Goal: Task Accomplishment & Management: Use online tool/utility

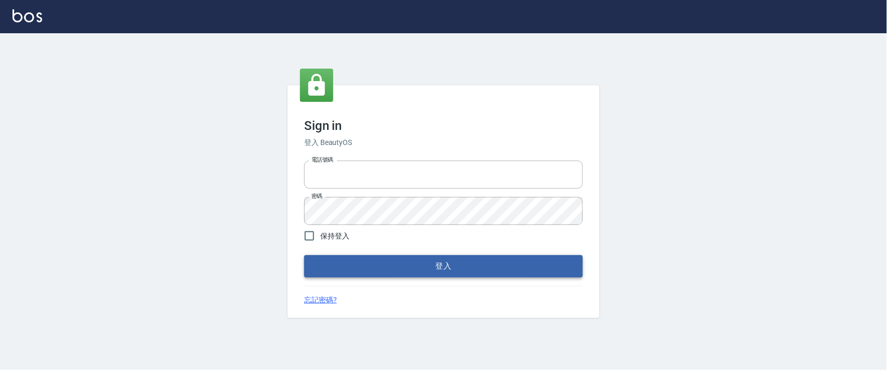
type input "0927987640"
click at [353, 270] on button "登入" at bounding box center [443, 266] width 279 height 22
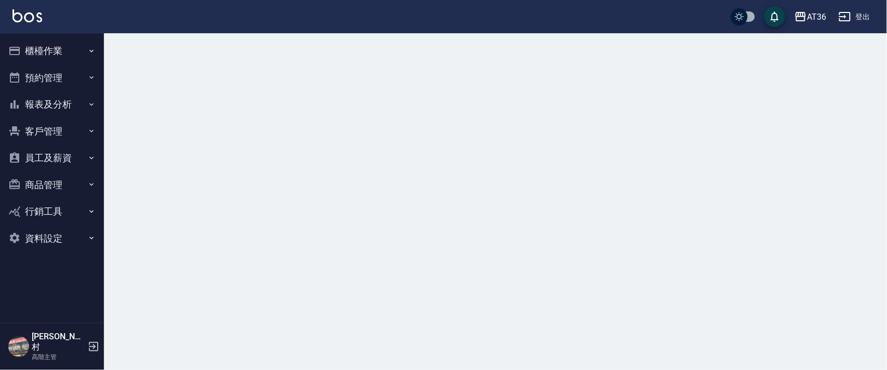
click at [69, 53] on button "櫃檯作業" at bounding box center [52, 50] width 96 height 27
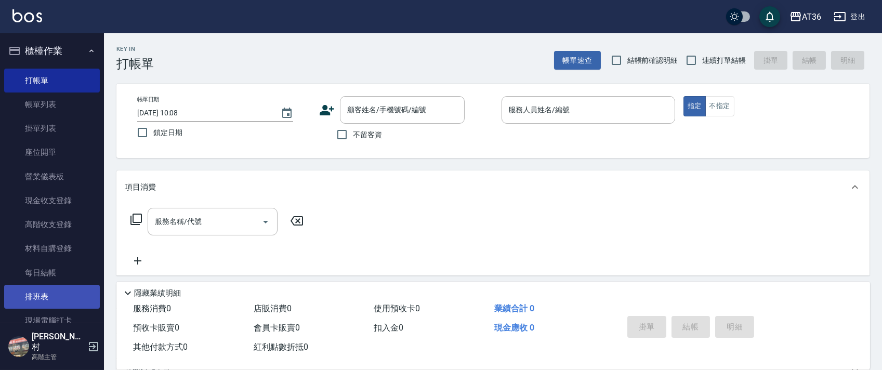
click at [33, 285] on link "排班表" at bounding box center [52, 297] width 96 height 24
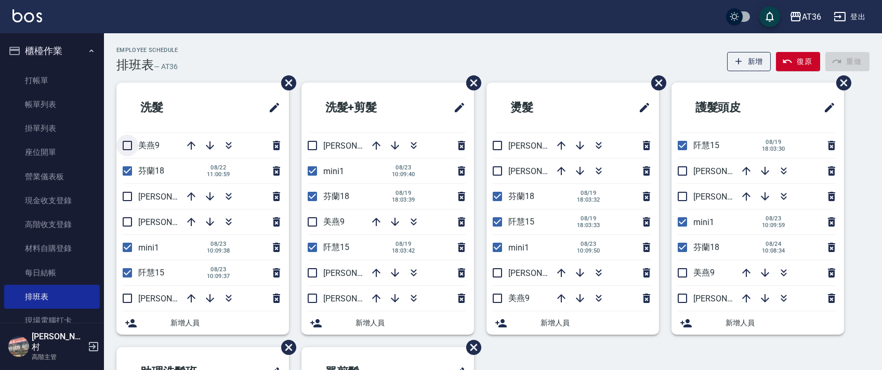
click at [128, 147] on input "checkbox" at bounding box center [127, 146] width 22 height 22
checkbox input "true"
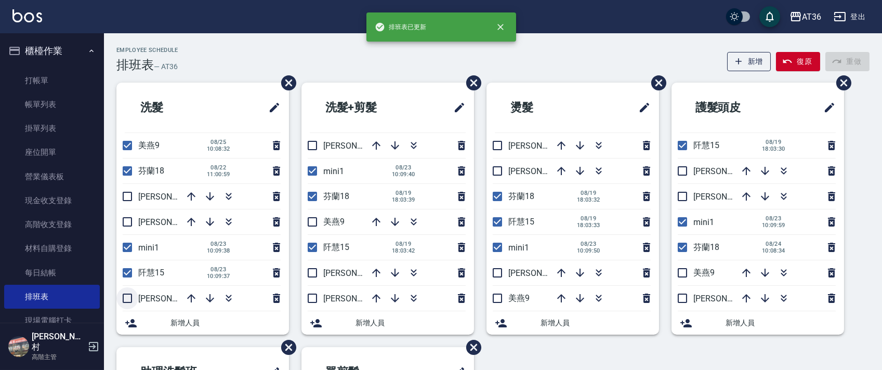
click at [127, 296] on input "checkbox" at bounding box center [127, 299] width 22 height 22
checkbox input "true"
click at [308, 223] on input "checkbox" at bounding box center [313, 222] width 22 height 22
checkbox input "true"
click at [316, 295] on input "checkbox" at bounding box center [313, 299] width 22 height 22
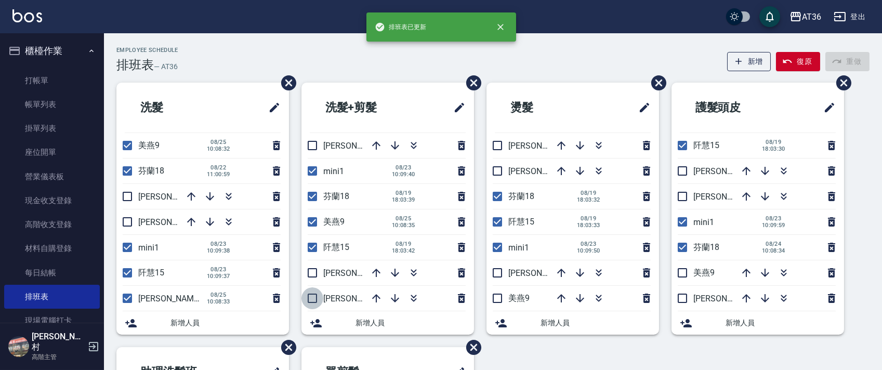
checkbox input "true"
click at [495, 295] on input "checkbox" at bounding box center [498, 299] width 22 height 22
checkbox input "true"
click at [495, 146] on input "checkbox" at bounding box center [498, 146] width 22 height 22
checkbox input "true"
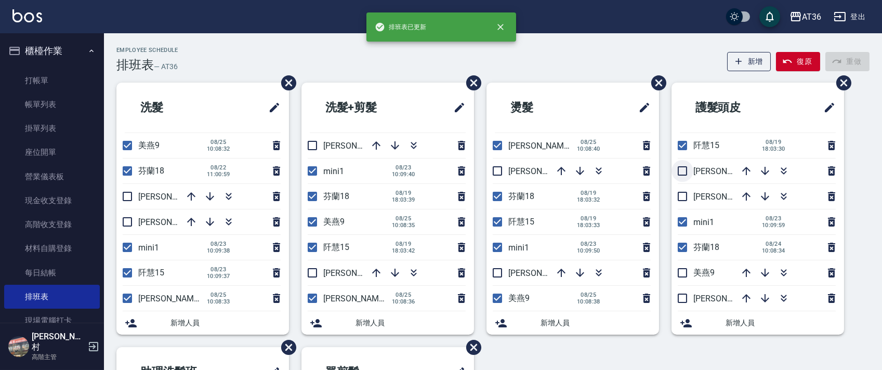
click at [684, 169] on input "checkbox" at bounding box center [683, 171] width 22 height 22
checkbox input "true"
click at [685, 271] on input "checkbox" at bounding box center [683, 273] width 22 height 22
checkbox input "true"
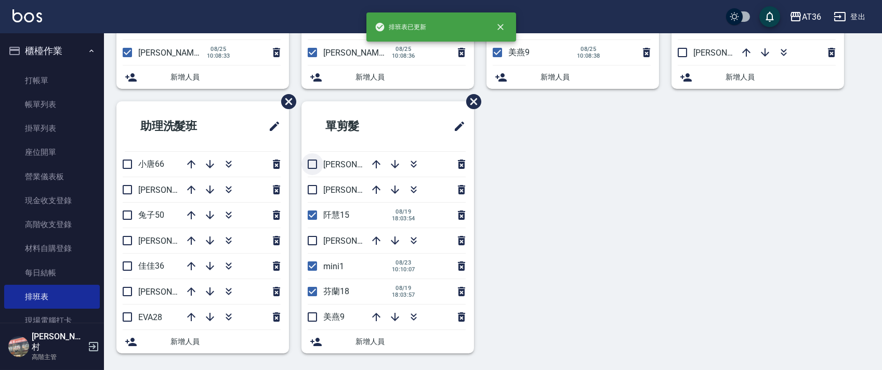
click at [315, 164] on input "checkbox" at bounding box center [313, 164] width 22 height 22
checkbox input "true"
click at [309, 312] on input "checkbox" at bounding box center [313, 317] width 22 height 22
checkbox input "true"
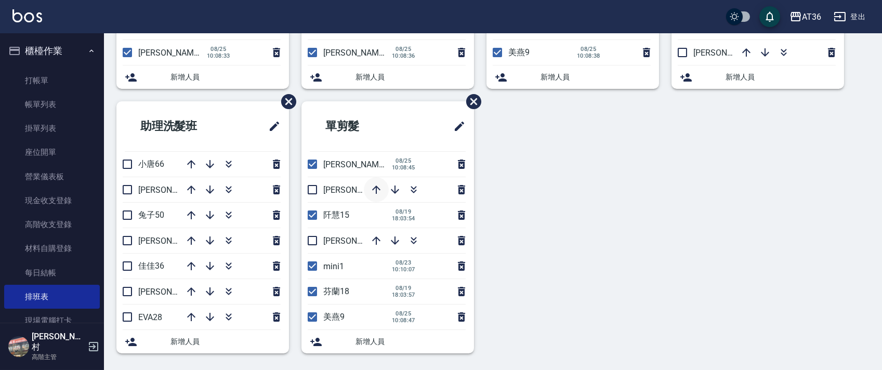
click at [376, 185] on icon "button" at bounding box center [376, 190] width 12 height 12
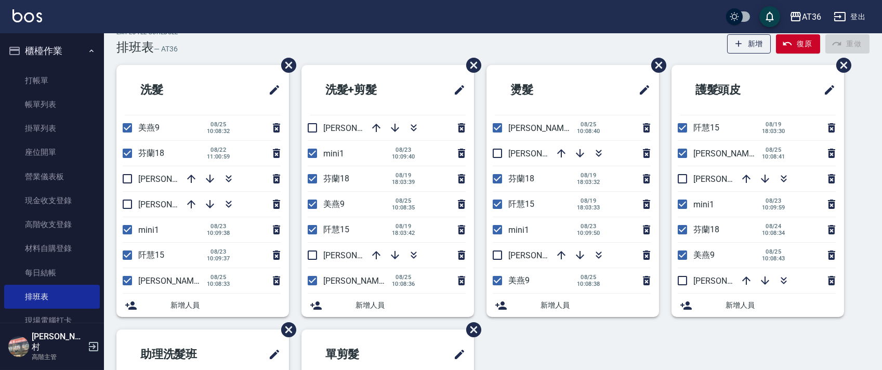
scroll to position [0, 0]
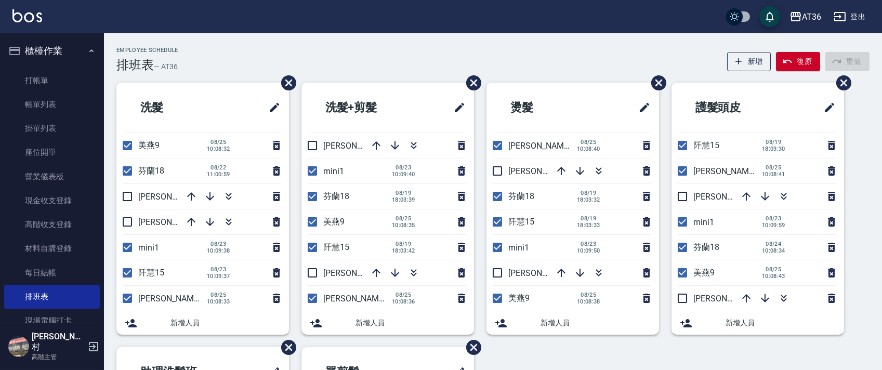
click at [251, 241] on div "08/23 10:09:38" at bounding box center [242, 247] width 82 height 25
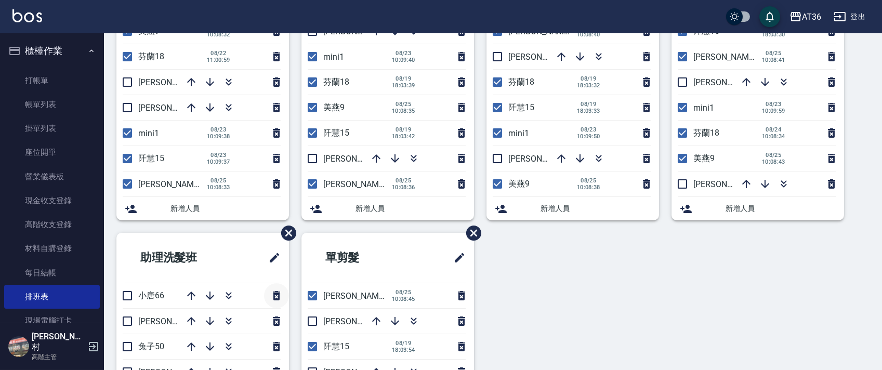
scroll to position [208, 0]
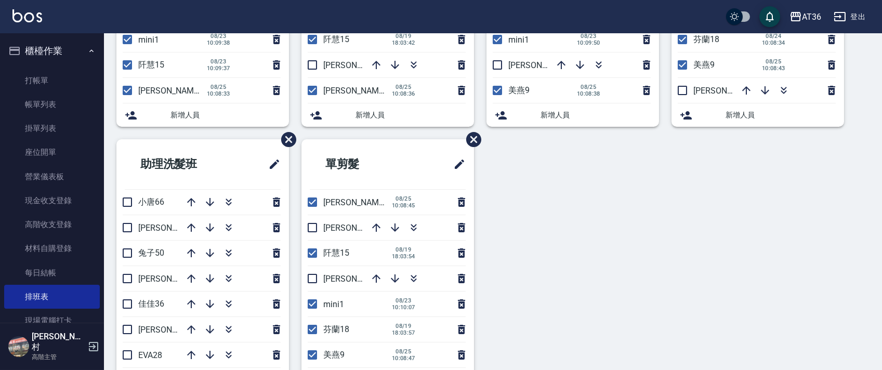
drag, startPoint x: 635, startPoint y: 187, endPoint x: 629, endPoint y: 187, distance: 6.3
click at [635, 187] on div "洗髮 美燕9 08/25 10:08:32 芬蘭18 08/22 11:00:59 珮茹11 小鳳16 mini1 08/23 10:09:38 阡慧15 0…" at bounding box center [487, 139] width 766 height 529
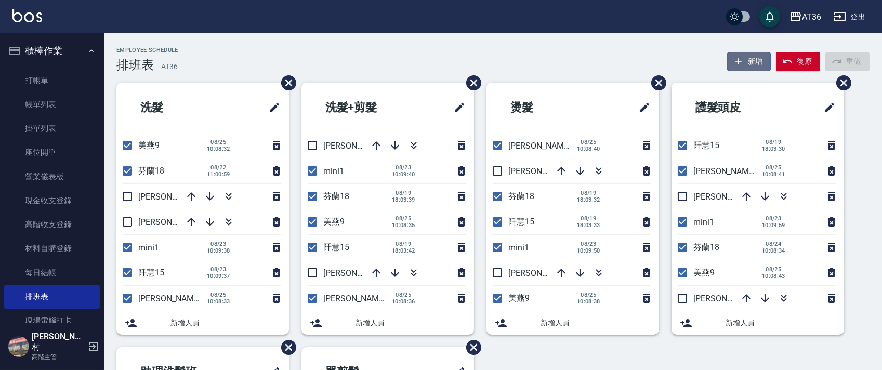
click at [749, 61] on button "新增" at bounding box center [749, 61] width 44 height 19
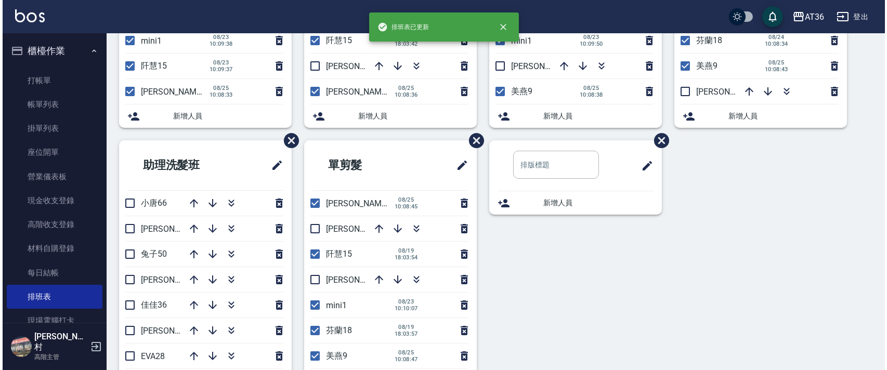
scroll to position [208, 0]
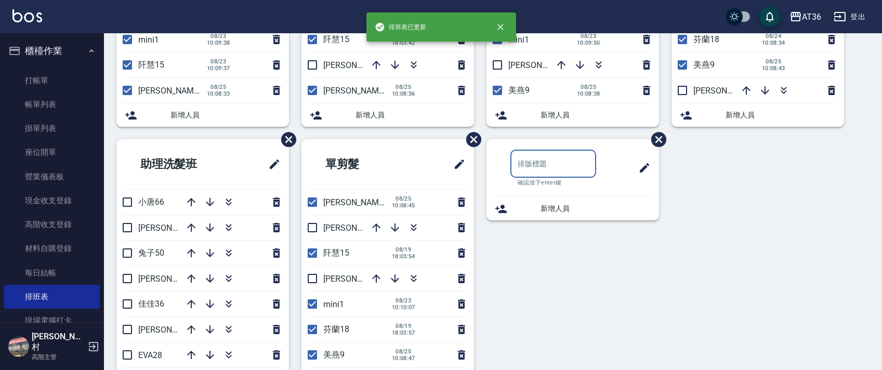
click at [536, 166] on input "text" at bounding box center [554, 164] width 86 height 28
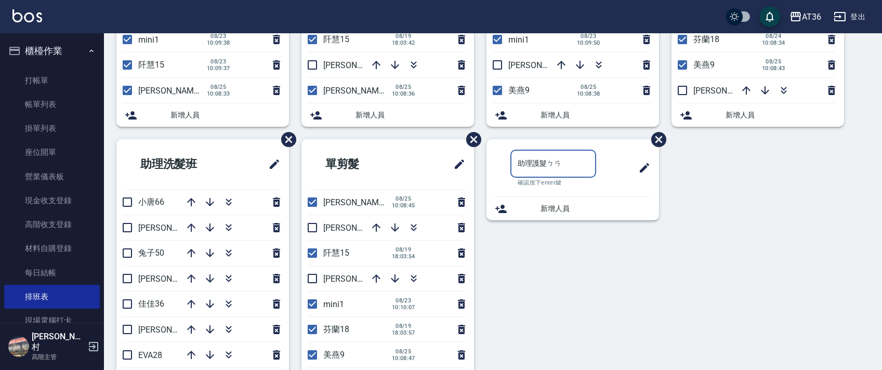
type input "助理護髮班"
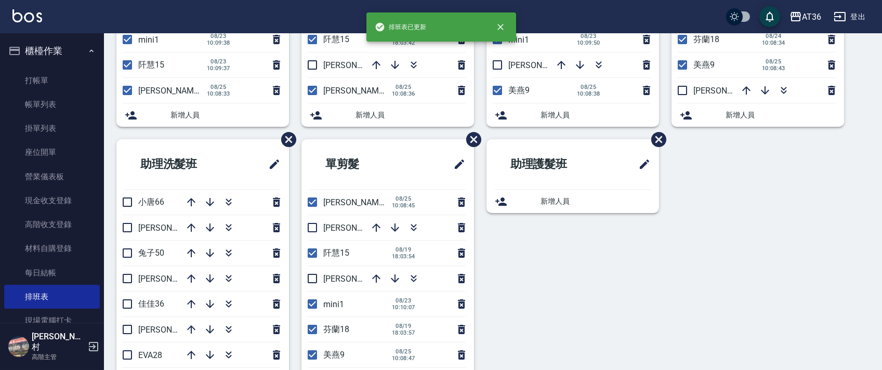
click at [573, 208] on div "新增人員" at bounding box center [573, 201] width 173 height 23
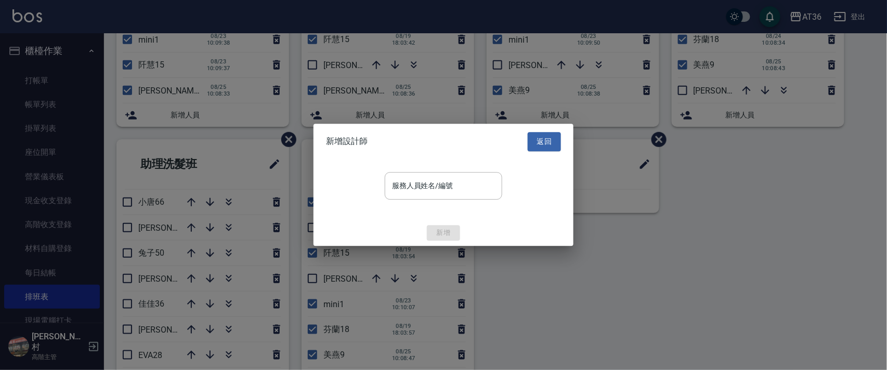
click at [437, 188] on input "服務人員姓名/編號" at bounding box center [443, 186] width 108 height 18
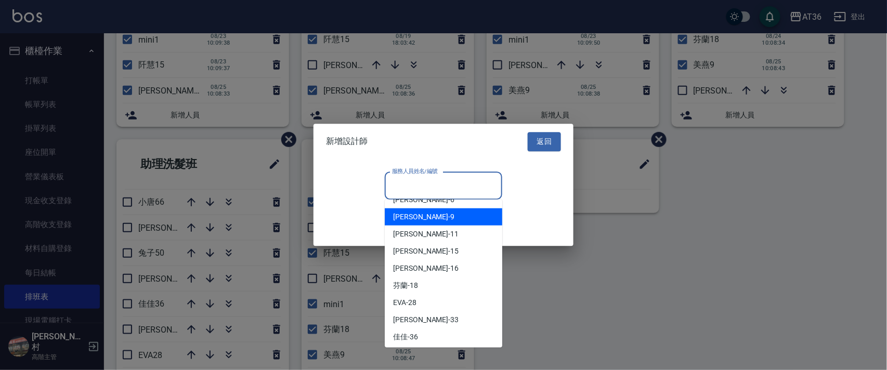
scroll to position [37, 0]
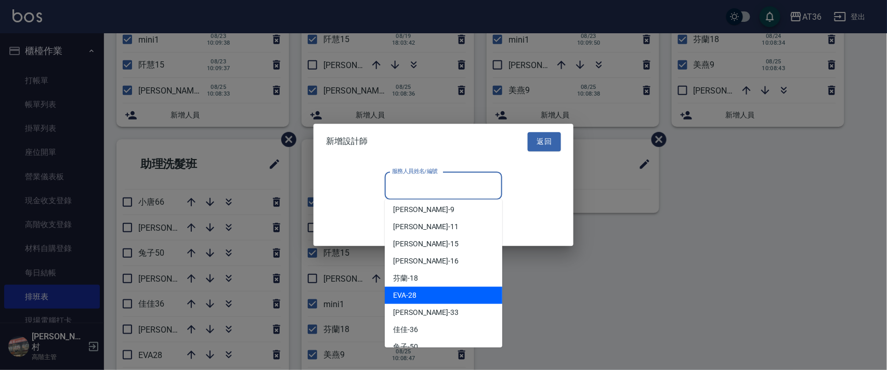
click at [437, 291] on div "EVA -28" at bounding box center [444, 295] width 118 height 17
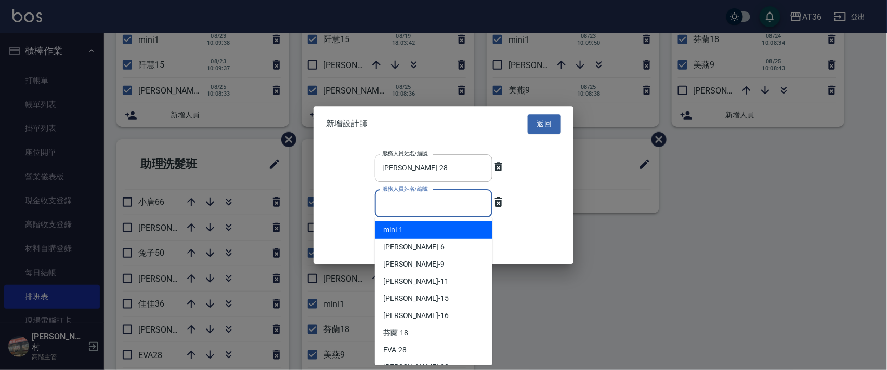
click at [453, 207] on input "服務人員姓名/編號" at bounding box center [434, 203] width 108 height 18
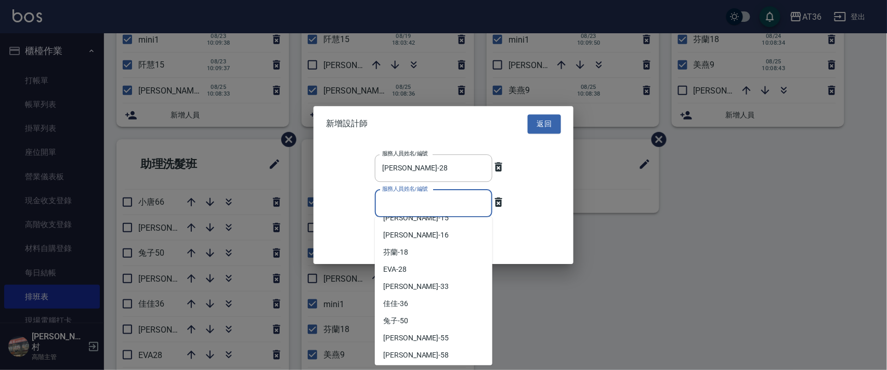
scroll to position [84, 0]
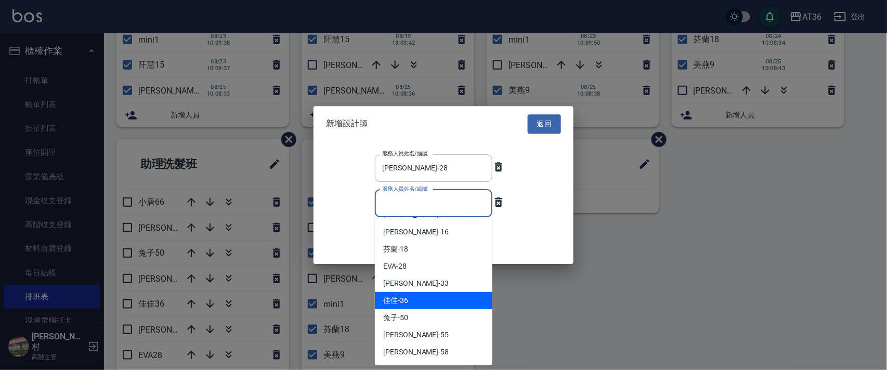
click at [450, 294] on div "佳佳 -36" at bounding box center [434, 300] width 118 height 17
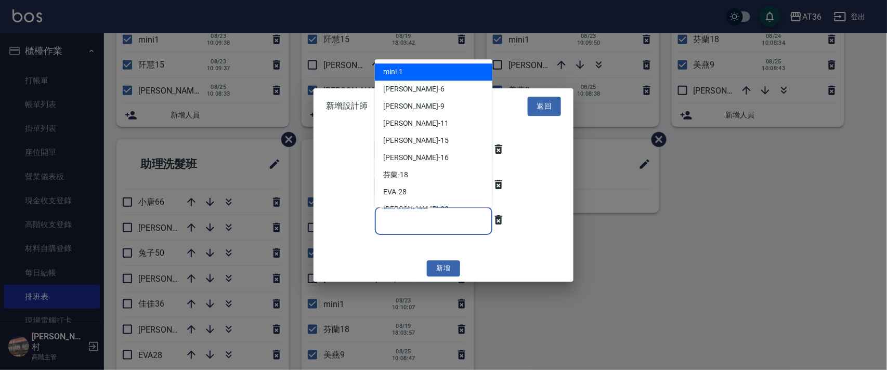
click at [425, 221] on input "服務人員姓名/編號" at bounding box center [434, 221] width 108 height 18
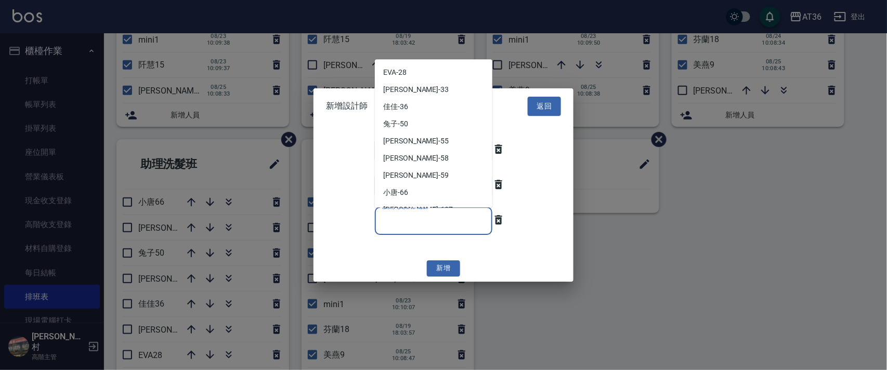
scroll to position [123, 0]
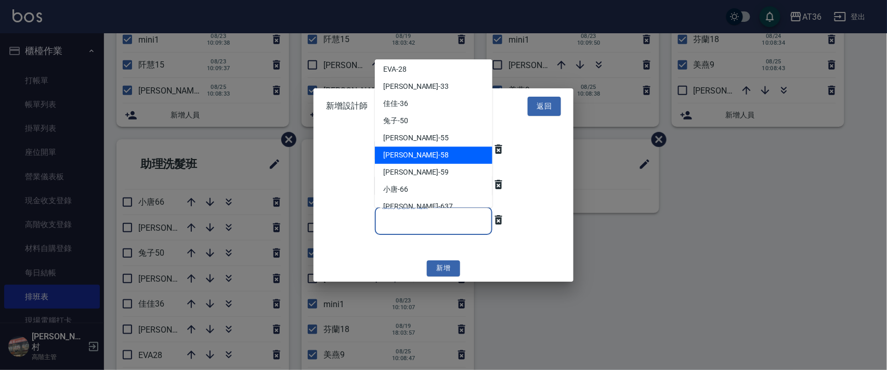
click at [451, 147] on div "鎔鎔 -58" at bounding box center [434, 155] width 118 height 17
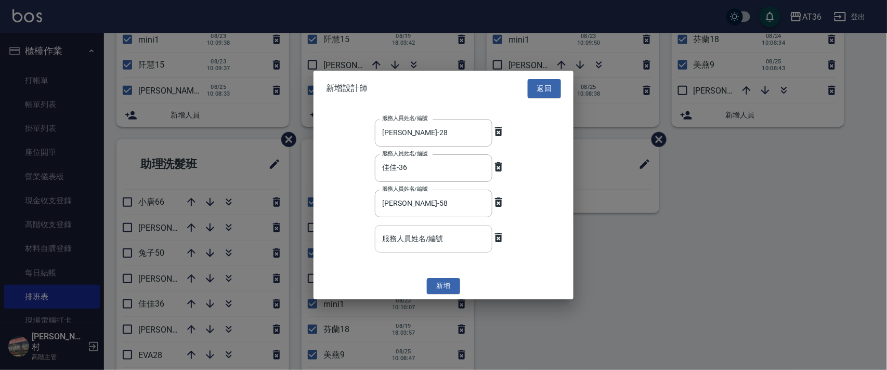
click at [445, 236] on input "服務人員姓名/編號" at bounding box center [434, 239] width 108 height 18
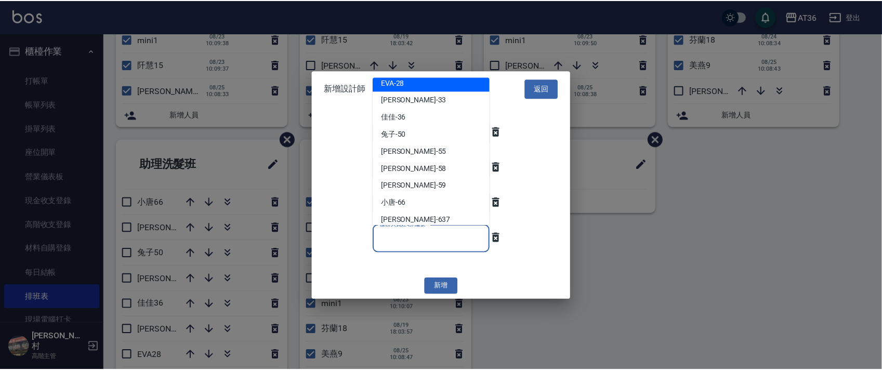
scroll to position [135, 0]
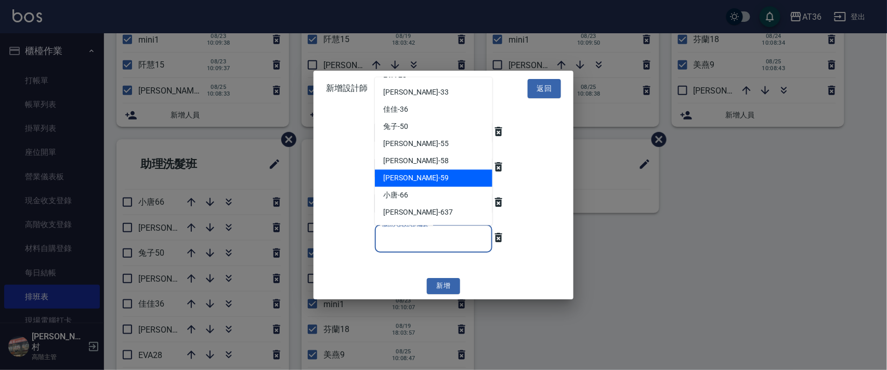
click at [449, 178] on div "妤婕 -59" at bounding box center [434, 178] width 118 height 17
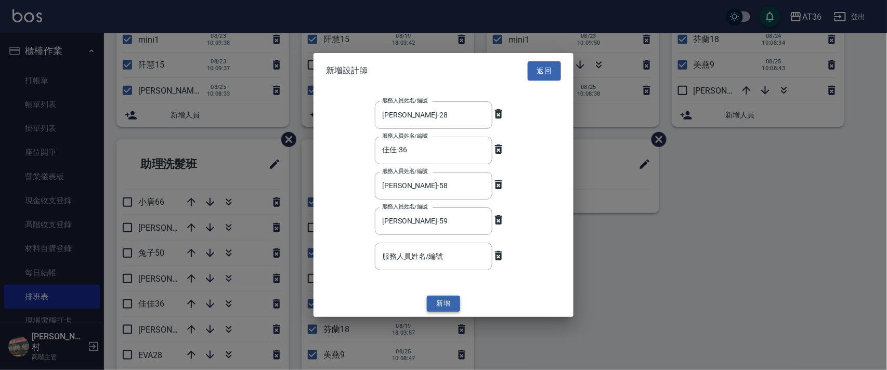
click at [440, 302] on button "新增" at bounding box center [443, 304] width 33 height 16
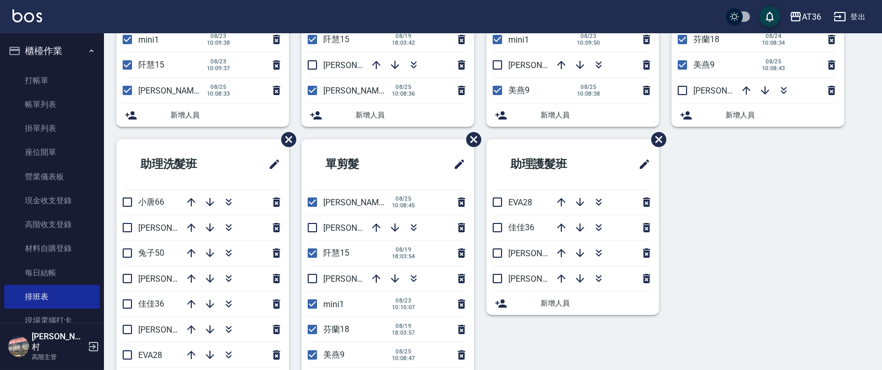
click at [688, 232] on div "洗髮 美燕9 08/25 10:08:32 芬蘭18 08/22 11:00:59 珮茹11 小鳳16 mini1 08/23 10:09:38 阡慧15 0…" at bounding box center [487, 139] width 766 height 529
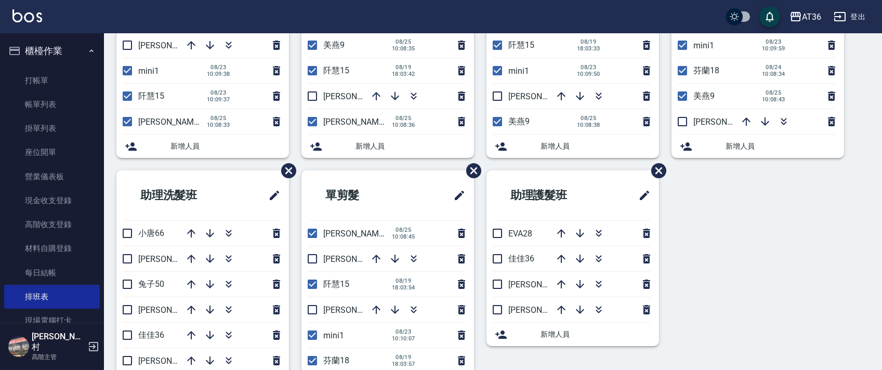
scroll to position [0, 0]
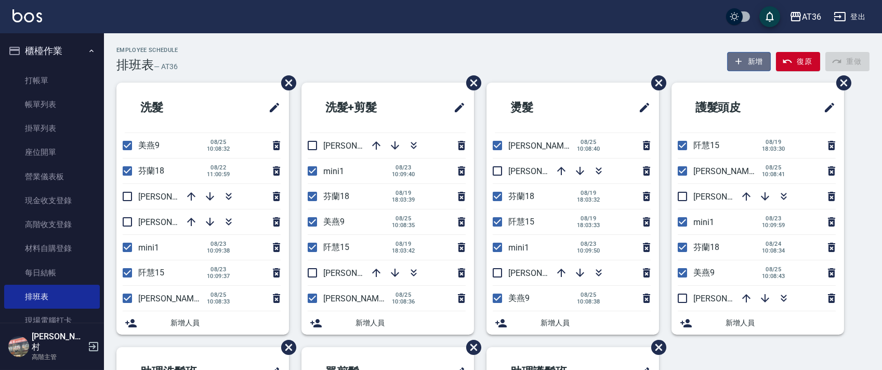
click at [750, 62] on button "新增" at bounding box center [749, 61] width 44 height 19
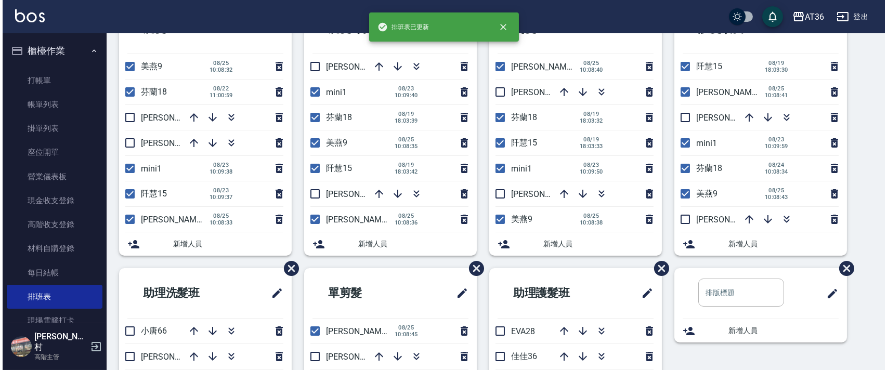
scroll to position [138, 0]
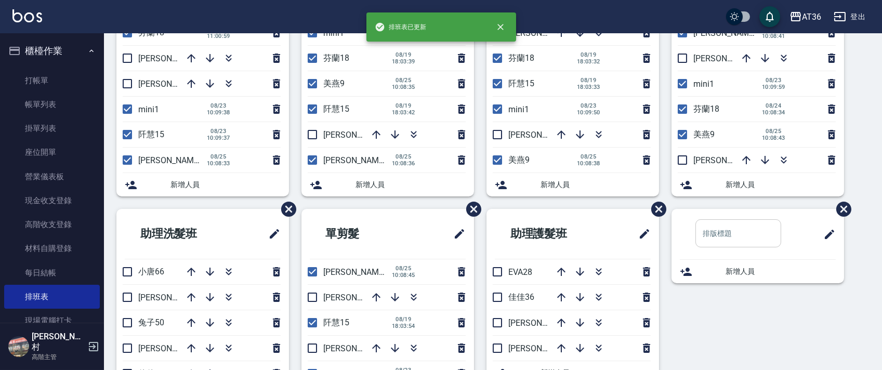
click at [733, 230] on input "text" at bounding box center [739, 233] width 86 height 28
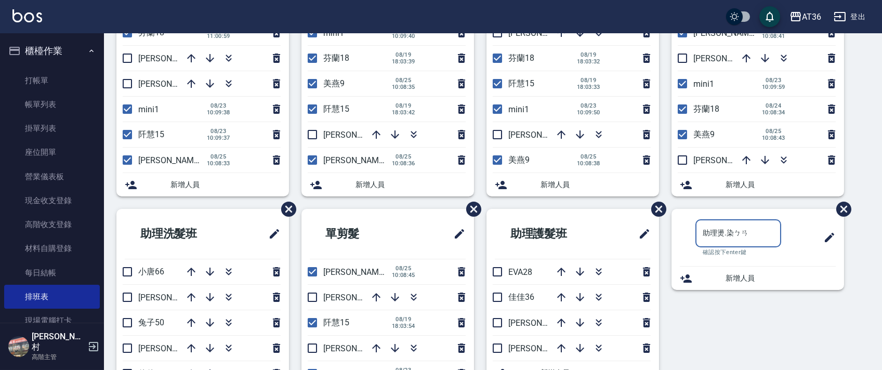
type input "助理燙.染班"
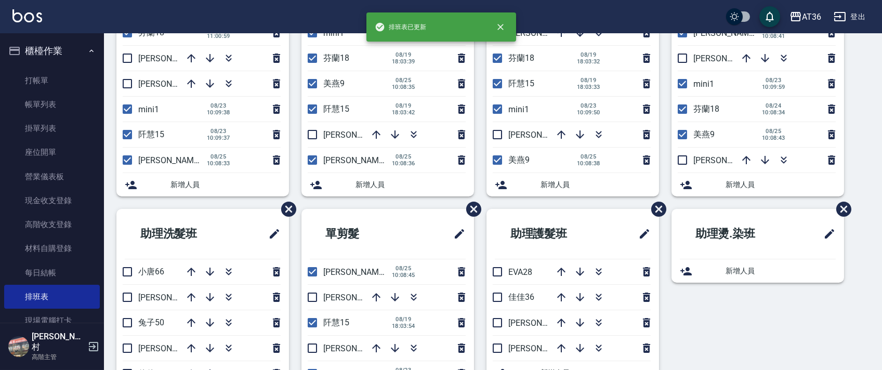
click at [727, 276] on span "新增人員" at bounding box center [781, 271] width 110 height 11
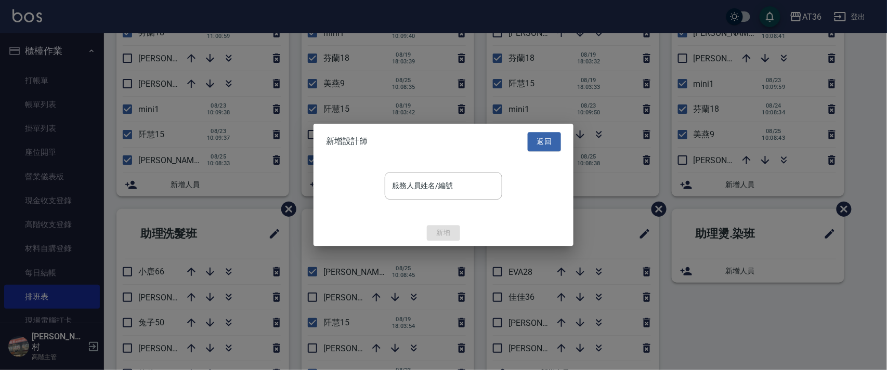
click at [434, 187] on input "服務人員姓名/編號" at bounding box center [443, 186] width 108 height 18
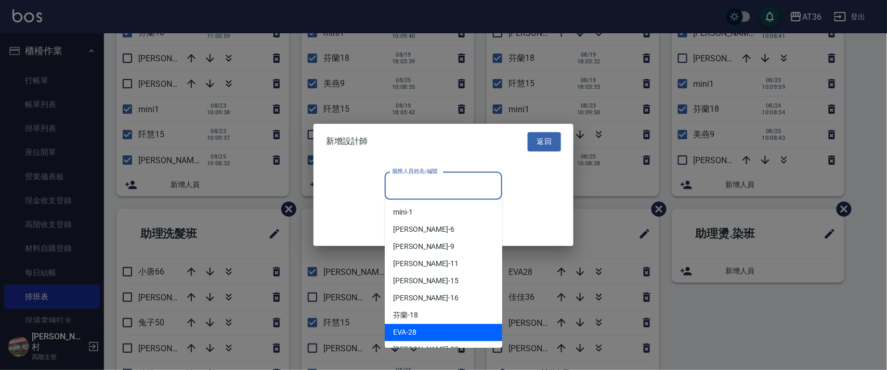
click at [430, 332] on div "EVA -28" at bounding box center [444, 332] width 118 height 17
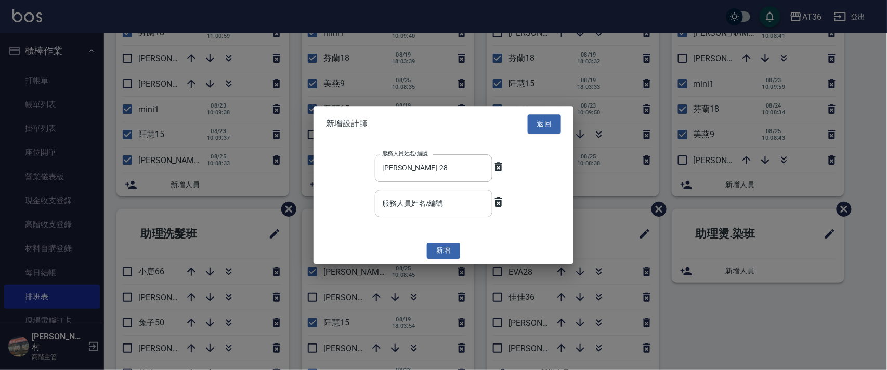
click at [447, 202] on input "服務人員姓名/編號" at bounding box center [434, 203] width 108 height 18
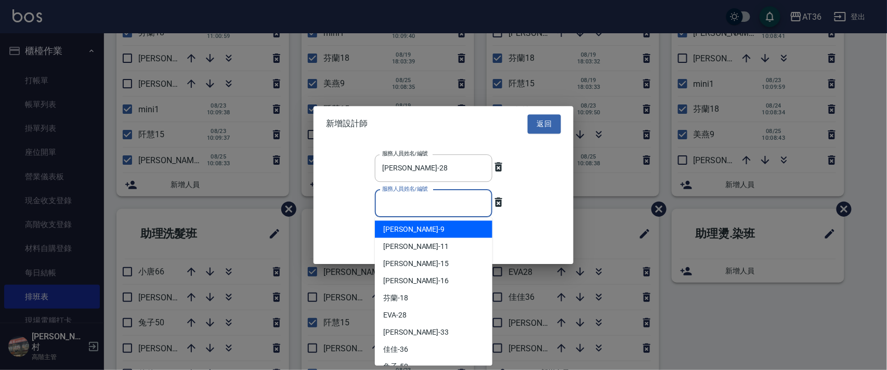
scroll to position [69, 0]
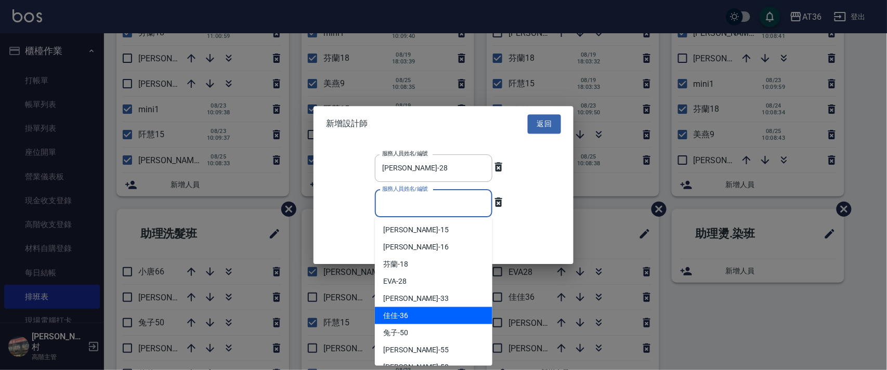
drag, startPoint x: 431, startPoint y: 311, endPoint x: 431, endPoint y: 275, distance: 36.4
click at [431, 311] on div "佳佳 -36" at bounding box center [434, 315] width 118 height 17
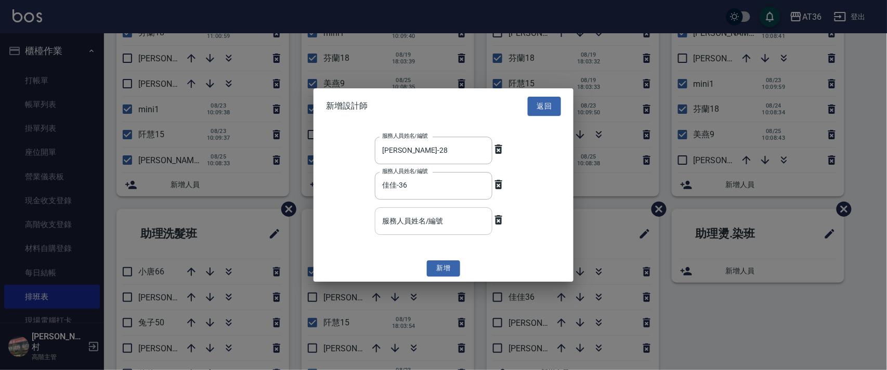
click at [427, 232] on div "服務人員姓名/編號" at bounding box center [434, 221] width 118 height 28
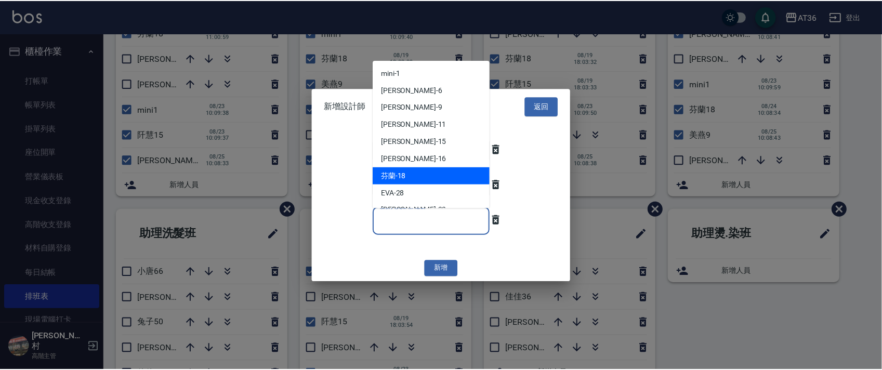
scroll to position [135, 0]
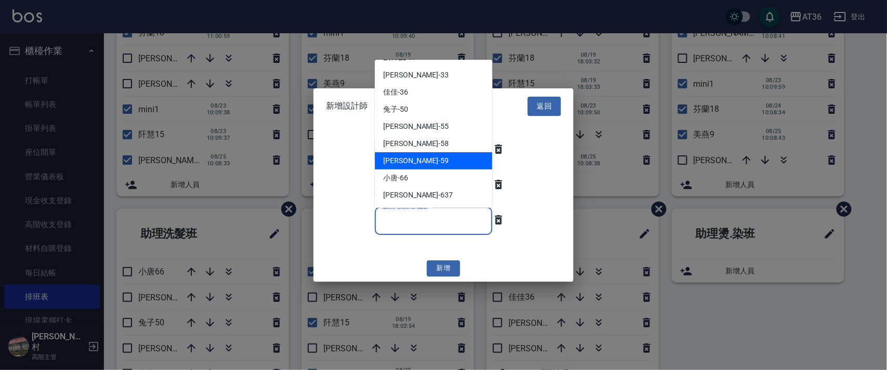
click at [431, 159] on div "妤婕 -59" at bounding box center [434, 160] width 118 height 17
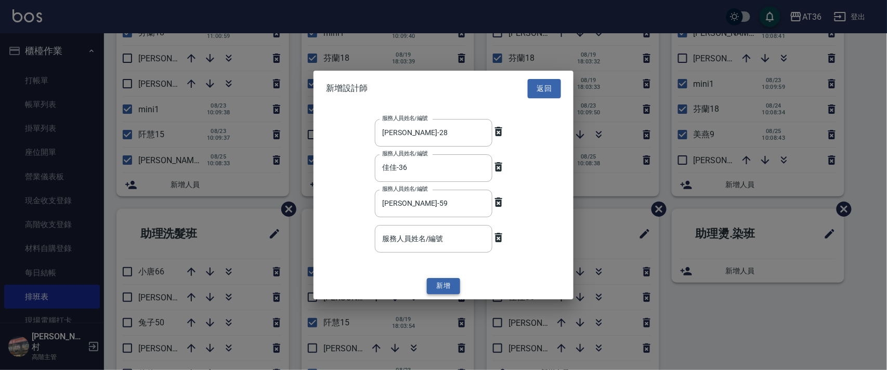
click at [448, 281] on button "新增" at bounding box center [443, 286] width 33 height 16
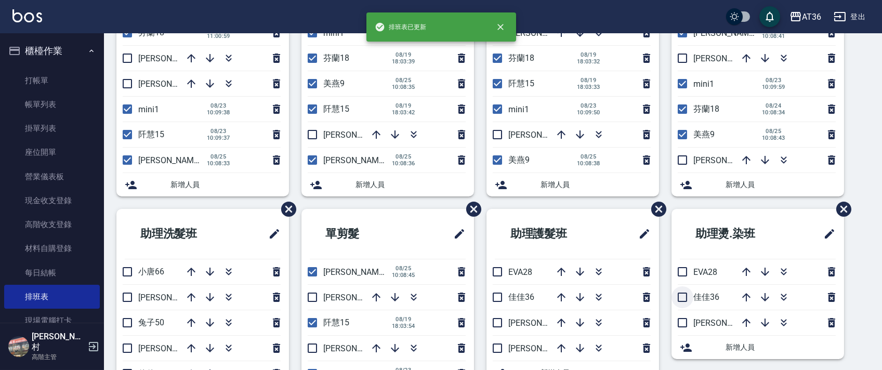
scroll to position [208, 0]
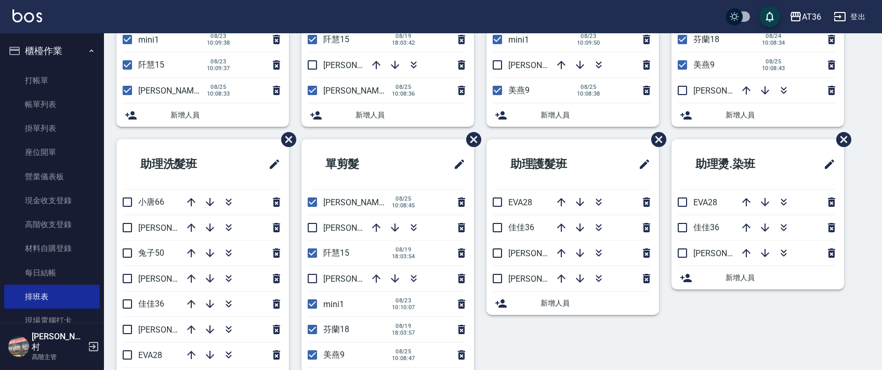
click at [544, 308] on span "新增人員" at bounding box center [596, 303] width 110 height 11
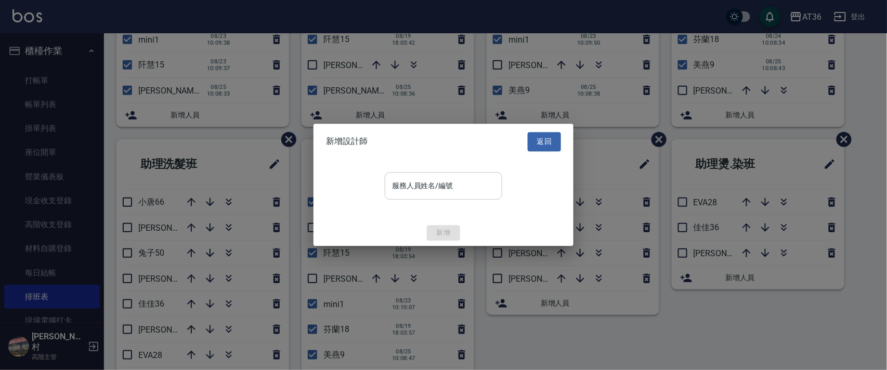
click at [489, 189] on input "服務人員姓名/編號" at bounding box center [443, 186] width 108 height 18
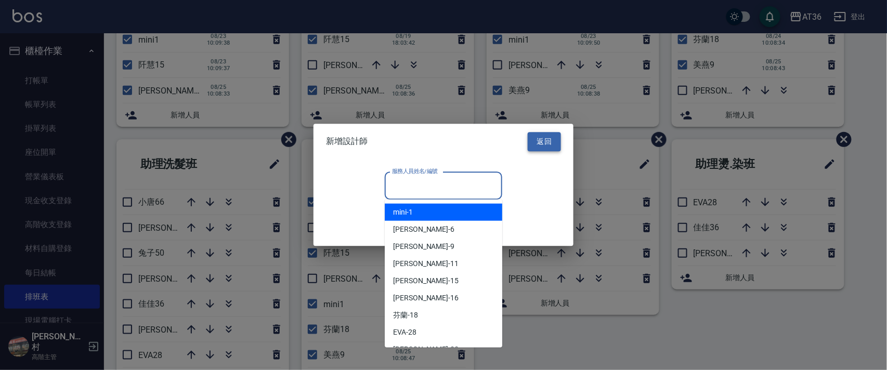
click at [547, 140] on button "返回" at bounding box center [544, 141] width 33 height 19
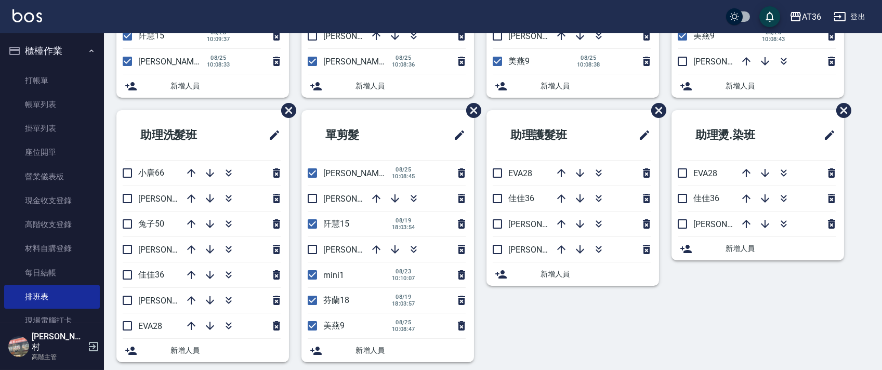
scroll to position [246, 0]
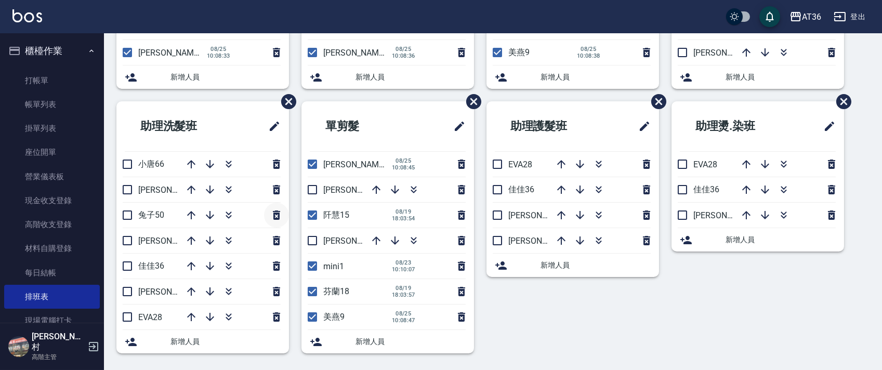
click at [272, 215] on icon "button" at bounding box center [276, 215] width 12 height 12
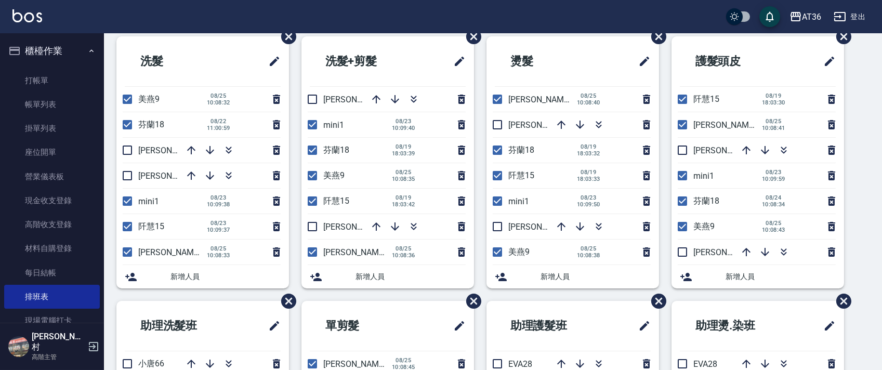
scroll to position [0, 0]
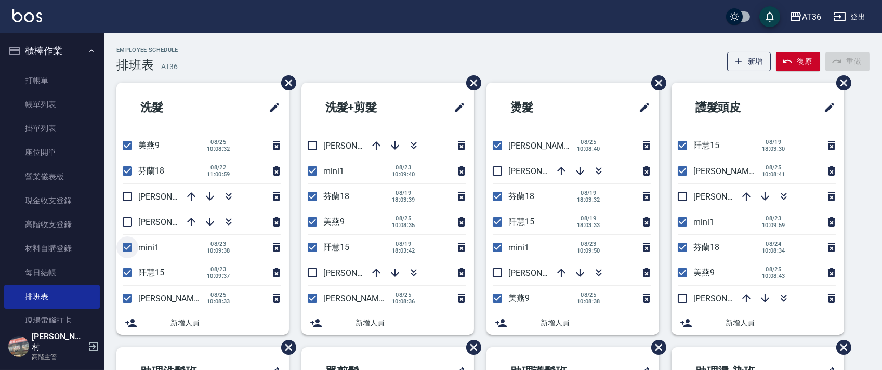
click at [126, 243] on input "checkbox" at bounding box center [127, 248] width 22 height 22
checkbox input "false"
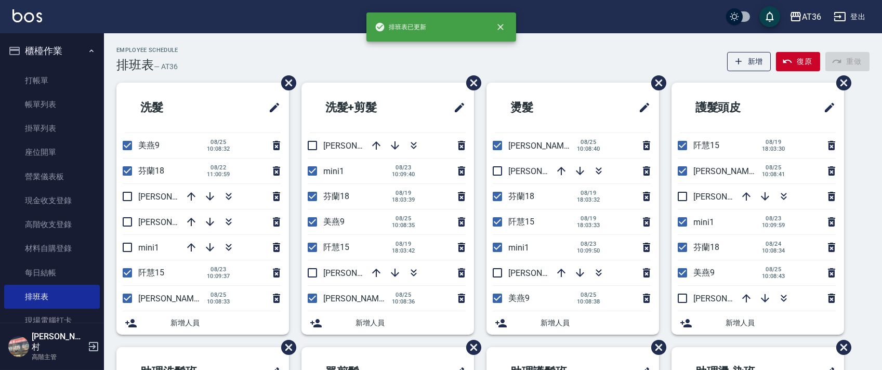
click at [314, 168] on input "checkbox" at bounding box center [313, 171] width 22 height 22
checkbox input "false"
click at [497, 248] on input "checkbox" at bounding box center [498, 248] width 22 height 22
checkbox input "false"
click at [687, 218] on input "checkbox" at bounding box center [683, 222] width 22 height 22
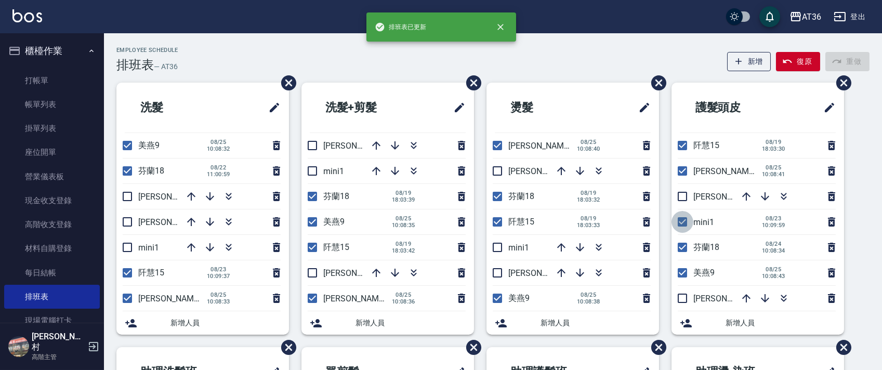
checkbox input "false"
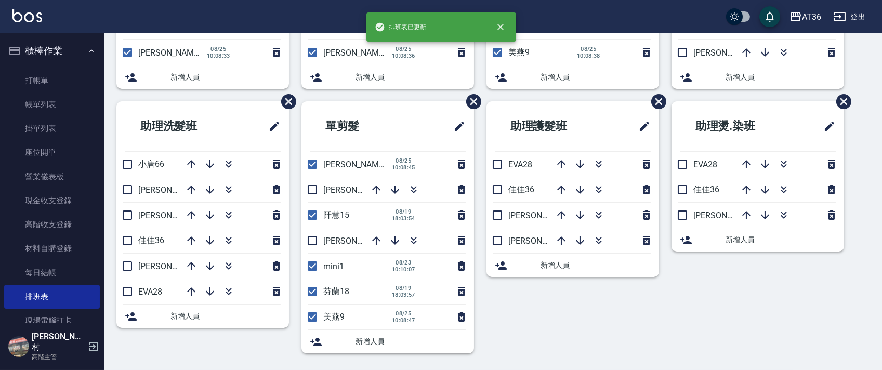
drag, startPoint x: 314, startPoint y: 266, endPoint x: 416, endPoint y: 278, distance: 103.2
click at [314, 266] on input "checkbox" at bounding box center [313, 266] width 22 height 22
checkbox input "false"
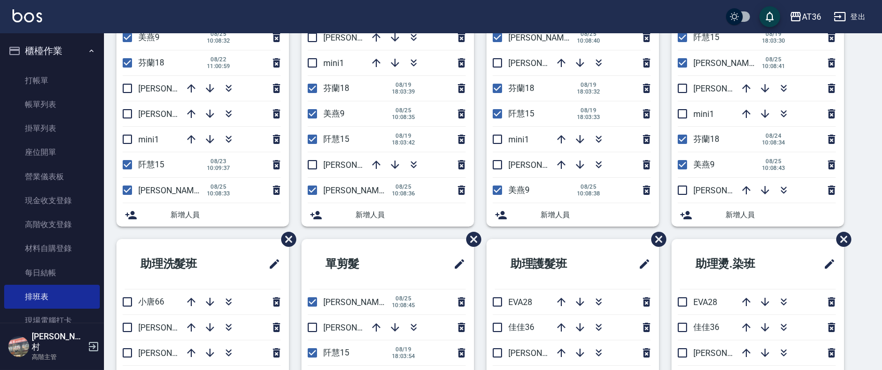
scroll to position [0, 0]
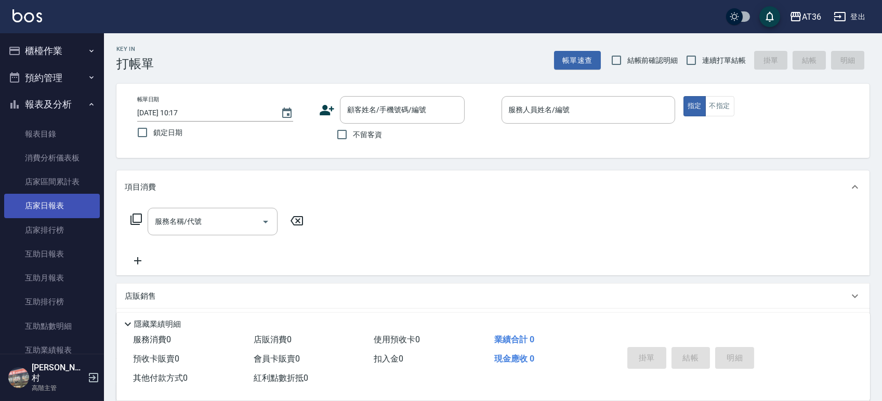
click at [39, 197] on link "店家日報表" at bounding box center [52, 206] width 96 height 24
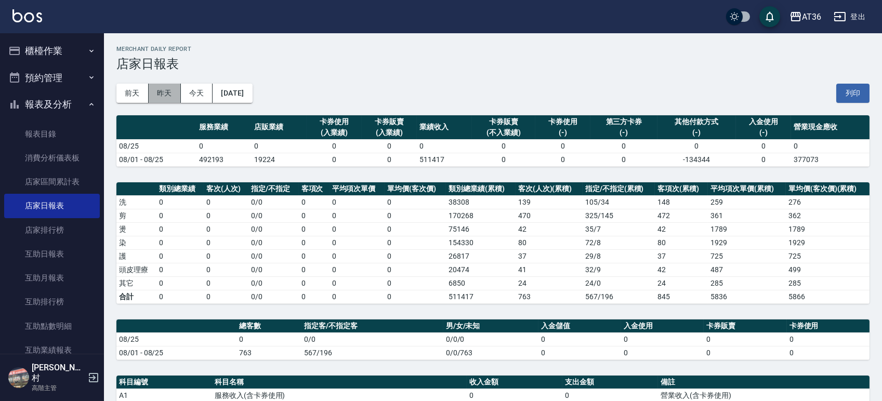
click at [163, 93] on button "昨天" at bounding box center [165, 93] width 32 height 19
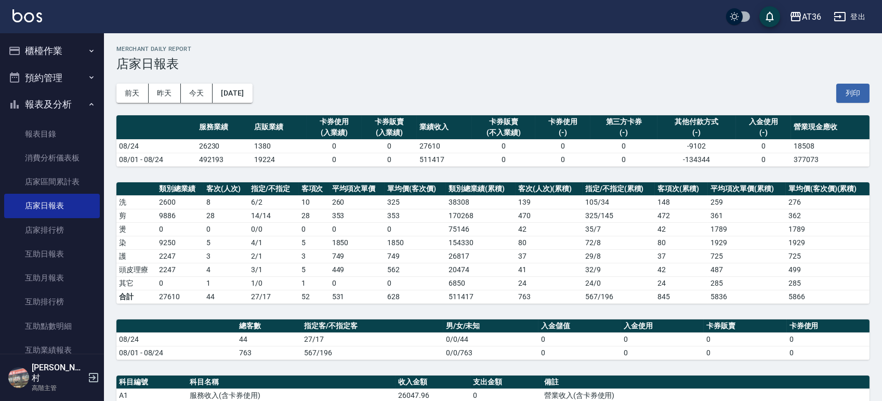
click at [43, 44] on button "櫃檯作業" at bounding box center [52, 50] width 96 height 27
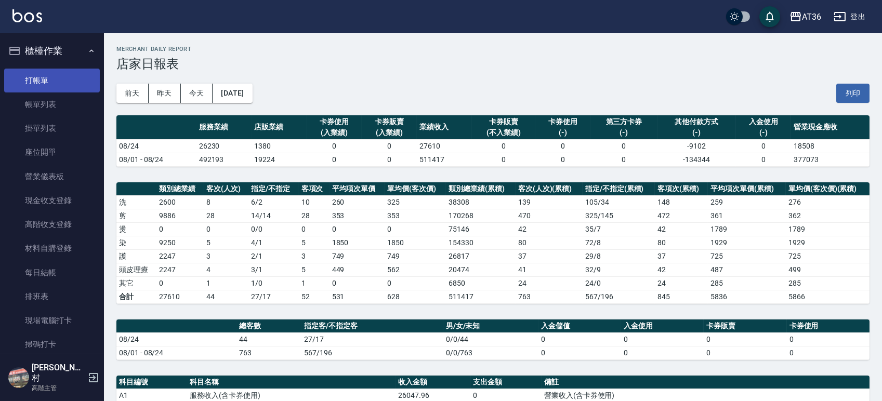
click at [38, 77] on link "打帳單" at bounding box center [52, 81] width 96 height 24
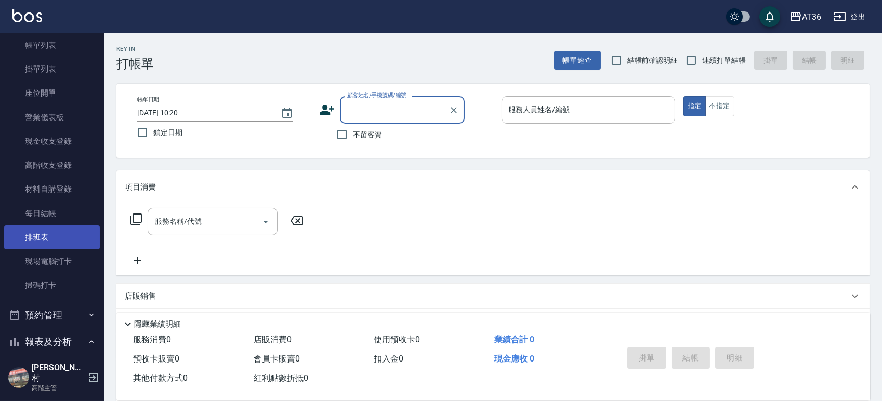
scroll to position [138, 0]
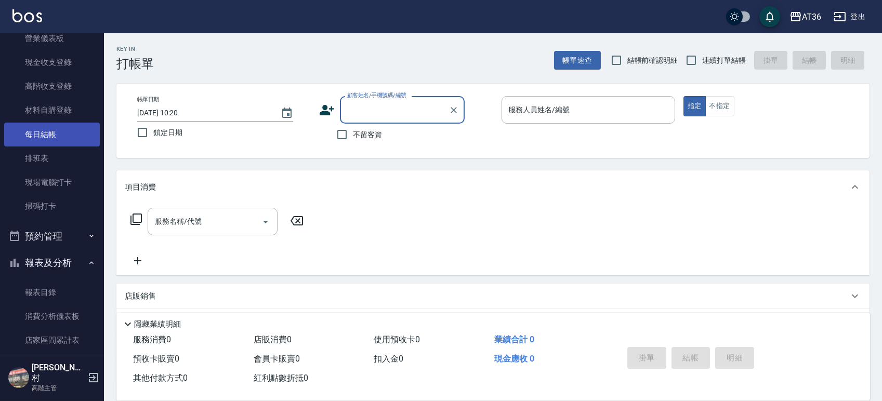
click at [56, 127] on link "每日結帳" at bounding box center [52, 135] width 96 height 24
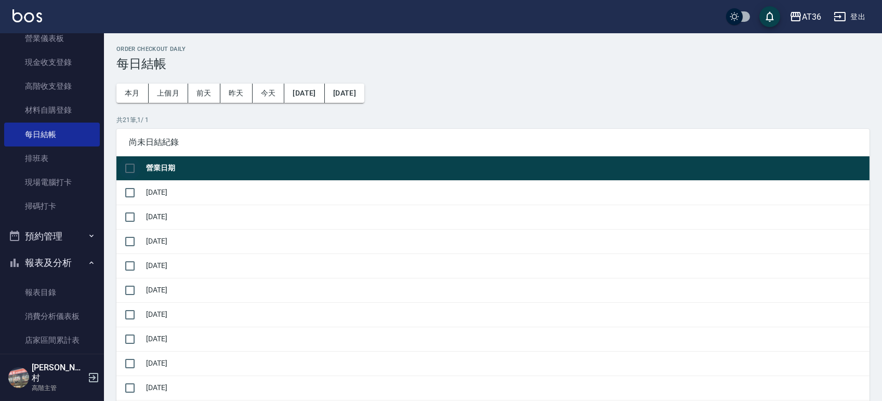
click at [129, 166] on input "checkbox" at bounding box center [130, 169] width 22 height 22
checkbox input "true"
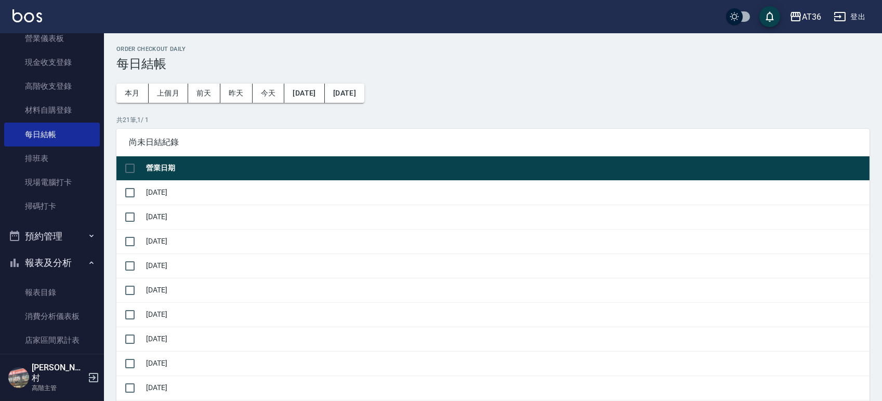
checkbox input "true"
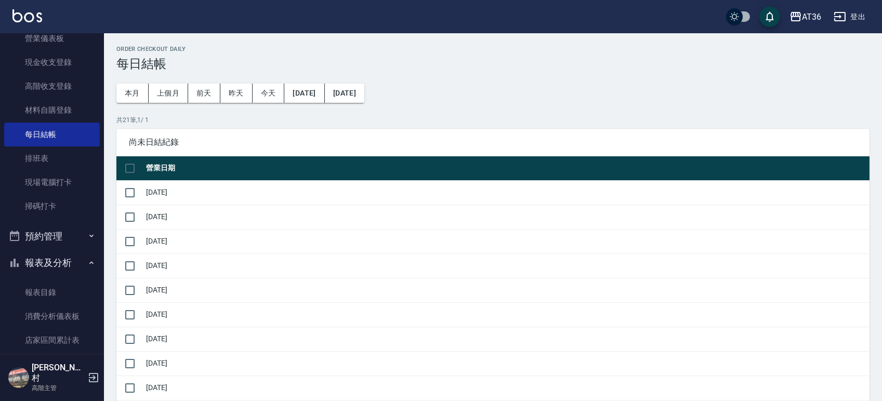
checkbox input "true"
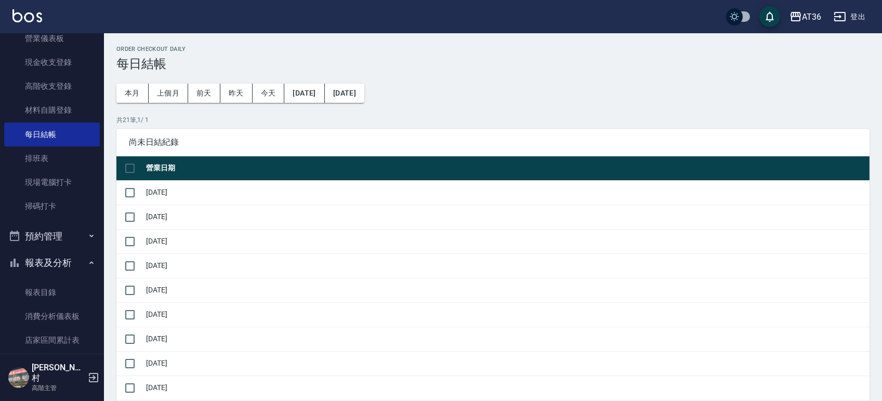
checkbox input "true"
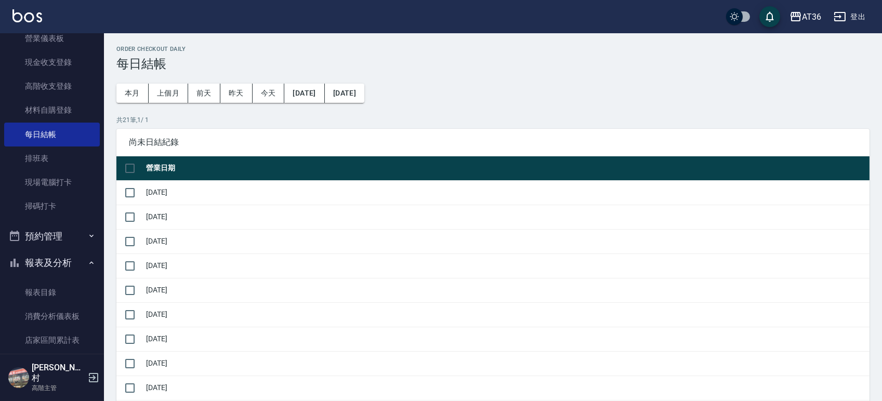
checkbox input "true"
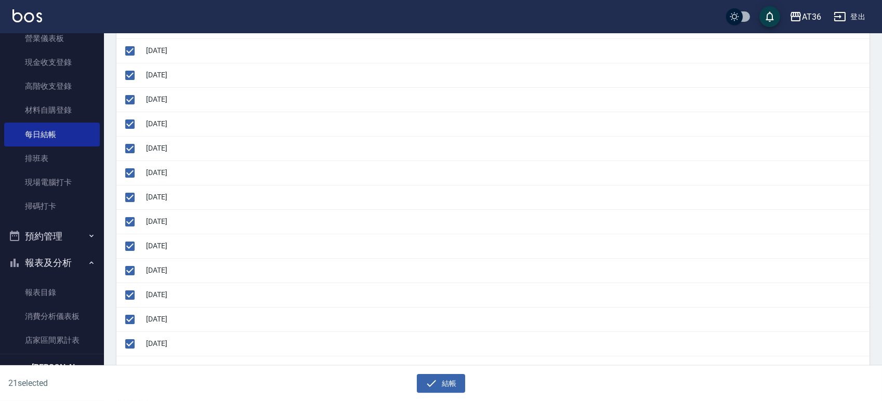
scroll to position [416, 0]
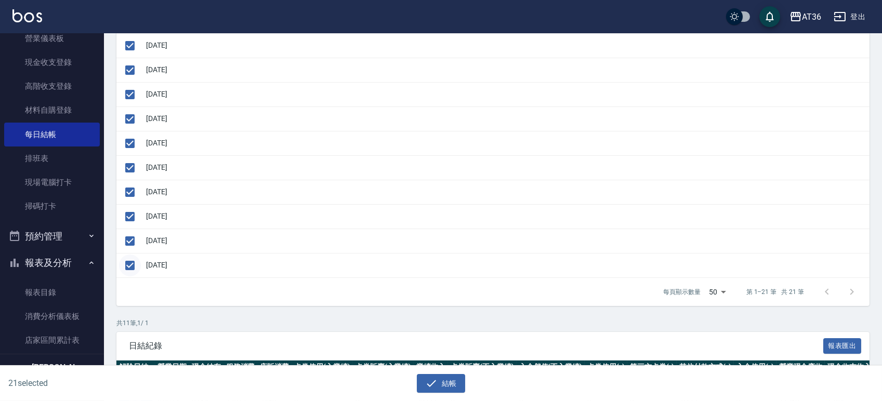
click at [129, 267] on input "checkbox" at bounding box center [130, 266] width 22 height 22
checkbox input "false"
click at [132, 241] on input "checkbox" at bounding box center [130, 241] width 22 height 22
checkbox input "false"
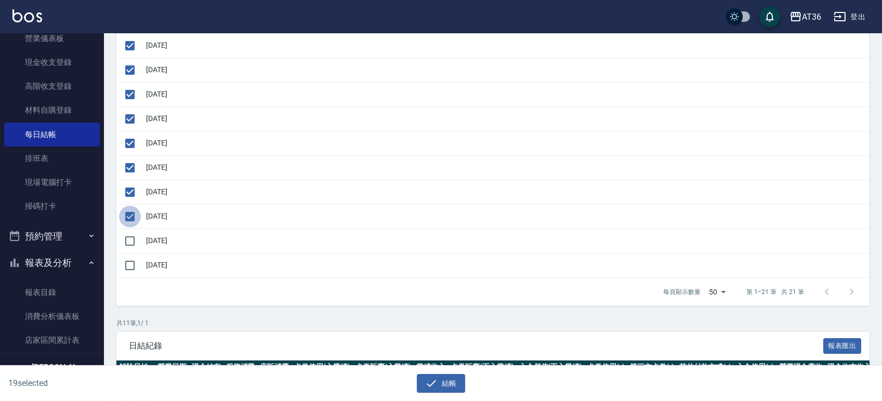
click at [132, 214] on input "checkbox" at bounding box center [130, 217] width 22 height 22
checkbox input "false"
click at [128, 190] on input "checkbox" at bounding box center [130, 192] width 22 height 22
checkbox input "false"
click at [130, 167] on input "checkbox" at bounding box center [130, 168] width 22 height 22
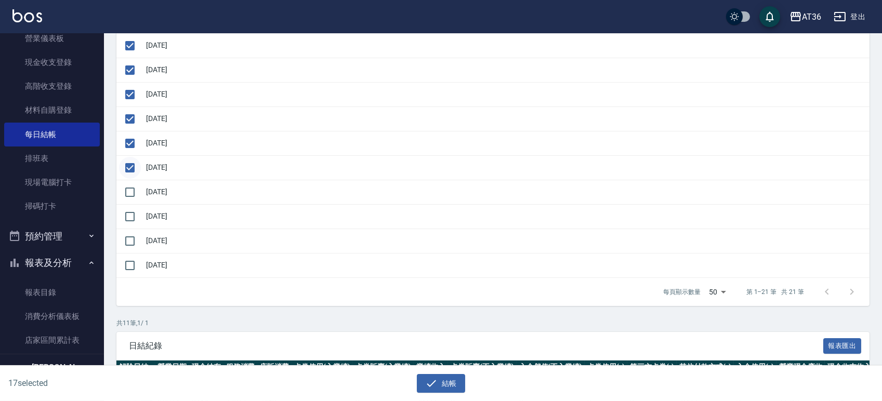
checkbox input "false"
click at [131, 141] on input "checkbox" at bounding box center [130, 144] width 22 height 22
checkbox input "false"
click at [454, 379] on button "結帳" at bounding box center [441, 383] width 48 height 19
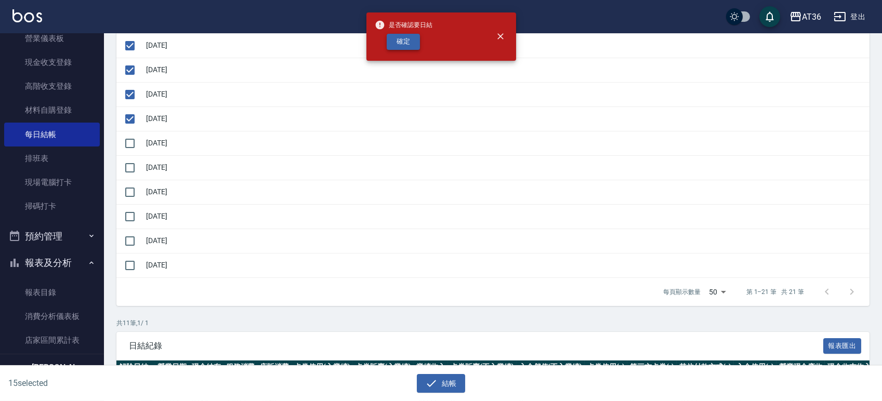
click at [402, 45] on button "確定" at bounding box center [403, 42] width 33 height 16
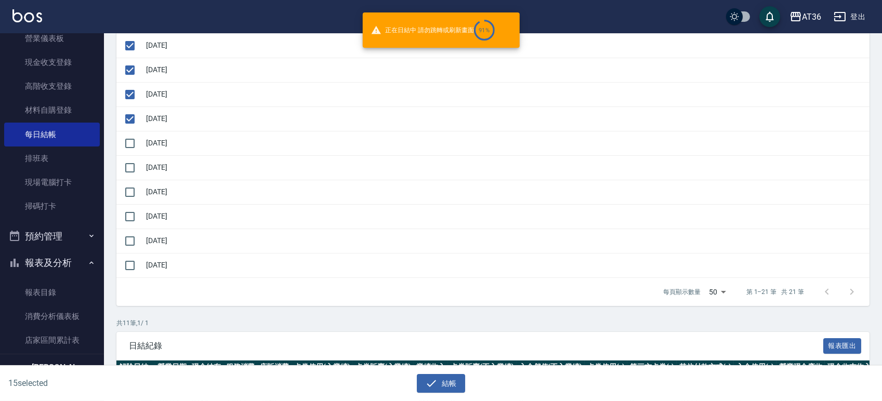
checkbox input "false"
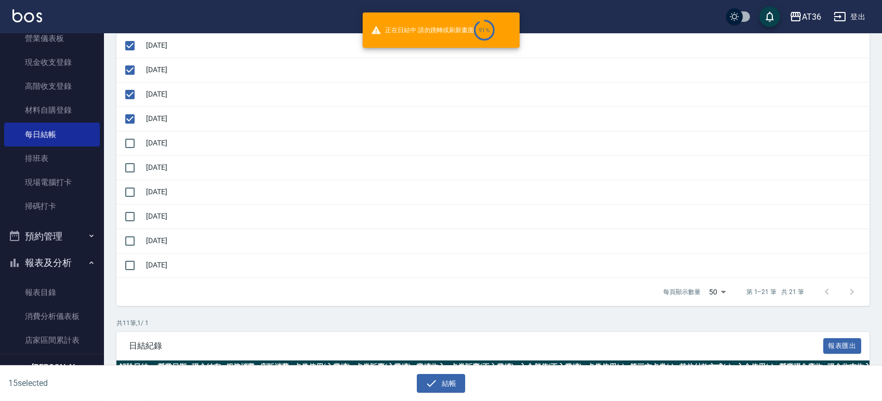
checkbox input "false"
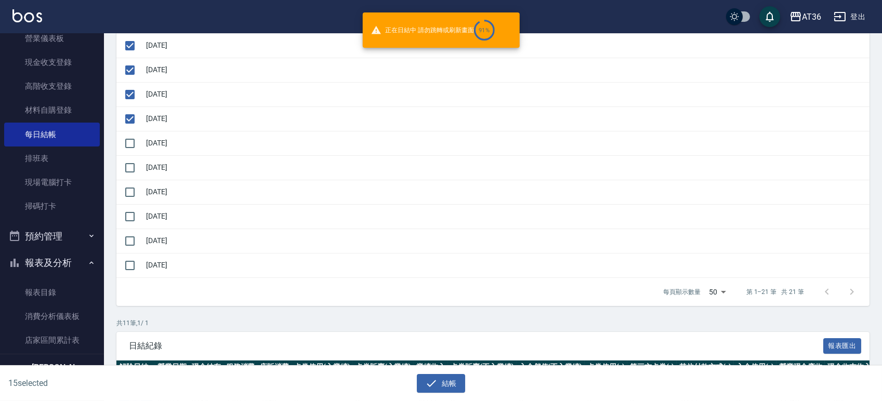
checkbox input "false"
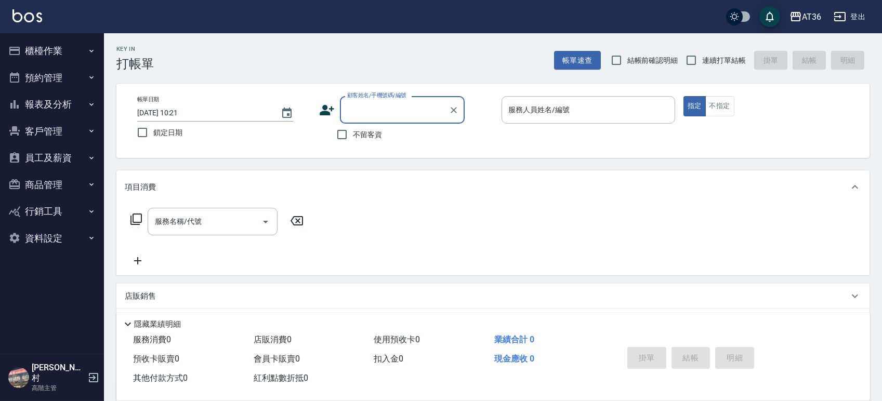
click at [38, 97] on button "報表及分析" at bounding box center [52, 104] width 96 height 27
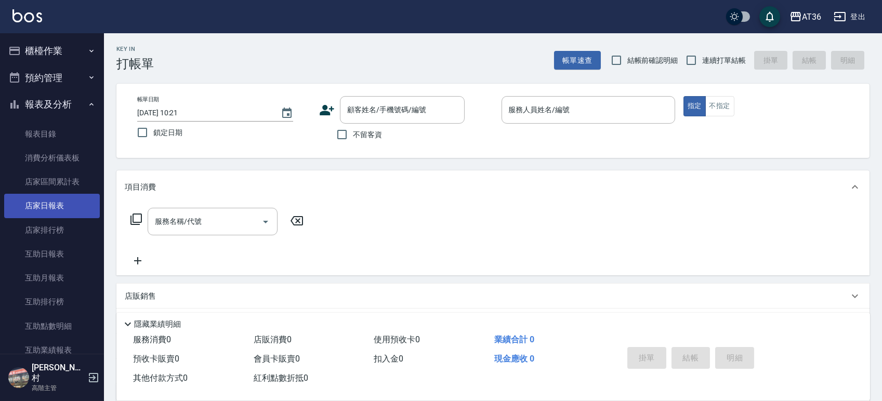
click at [47, 205] on link "店家日報表" at bounding box center [52, 206] width 96 height 24
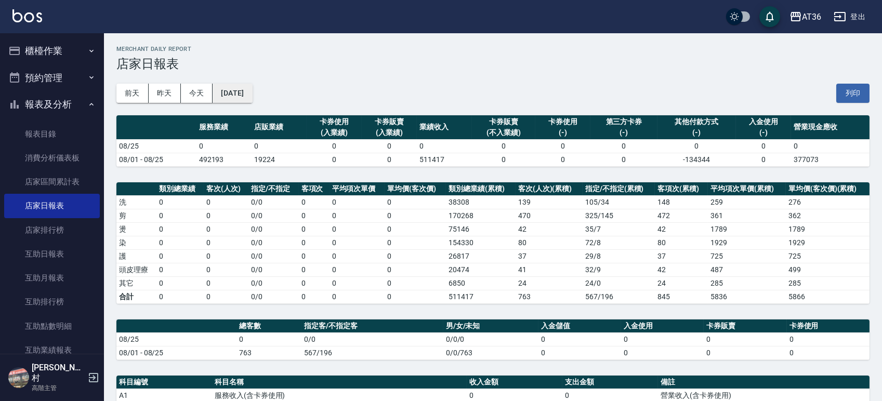
click at [252, 101] on button "[DATE]" at bounding box center [233, 93] width 40 height 19
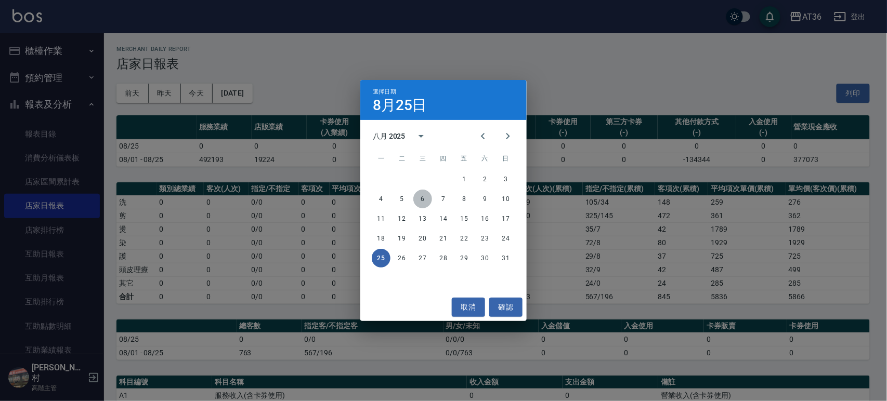
click at [419, 201] on button "6" at bounding box center [422, 199] width 19 height 19
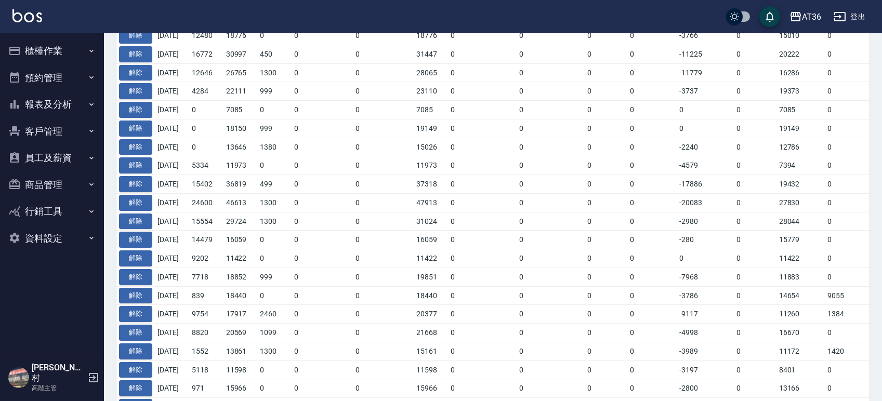
scroll to position [416, 0]
click at [51, 109] on button "報表及分析" at bounding box center [52, 104] width 96 height 27
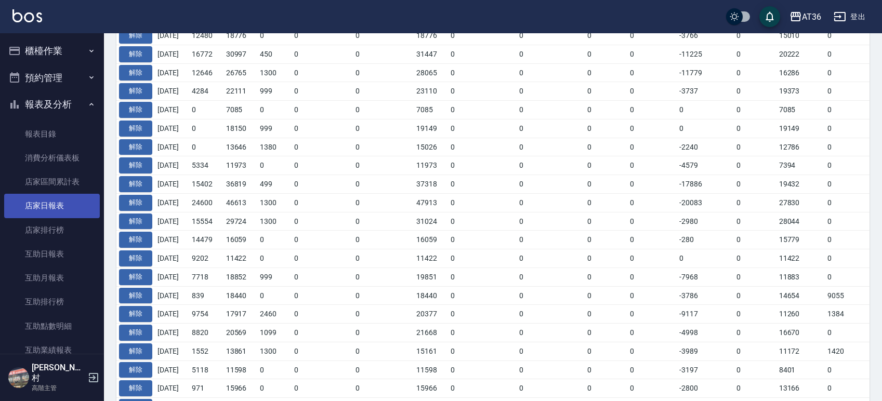
click at [48, 207] on link "店家日報表" at bounding box center [52, 206] width 96 height 24
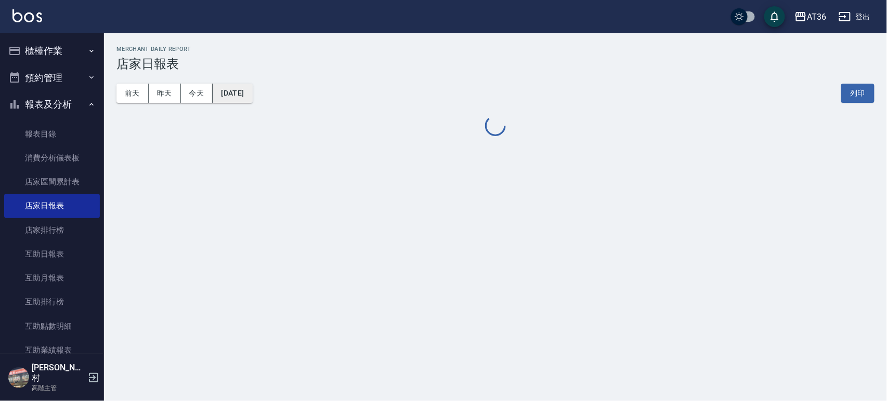
click at [250, 96] on button "[DATE]" at bounding box center [233, 93] width 40 height 19
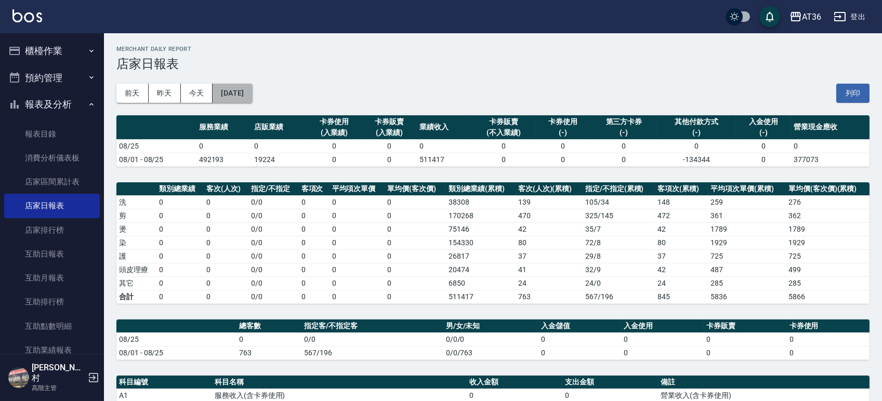
click at [230, 85] on button "[DATE]" at bounding box center [233, 93] width 40 height 19
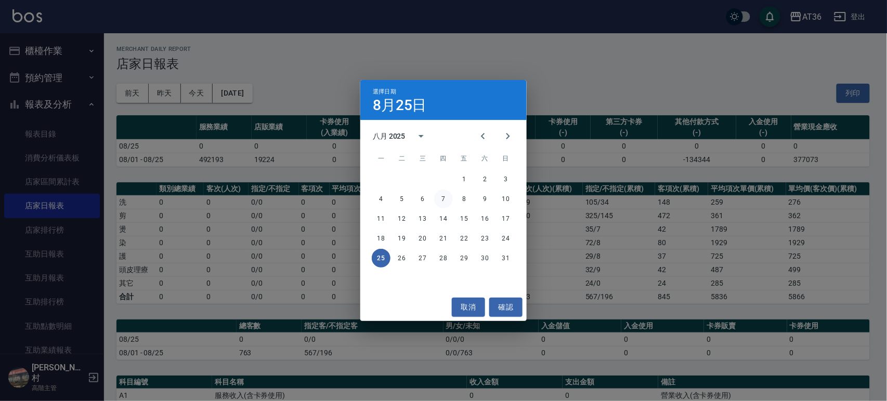
click at [443, 198] on button "7" at bounding box center [443, 199] width 19 height 19
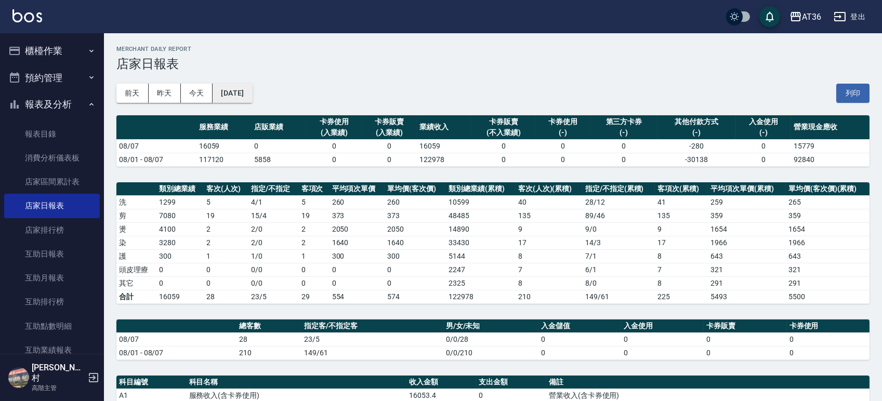
click at [252, 92] on button "[DATE]" at bounding box center [233, 93] width 40 height 19
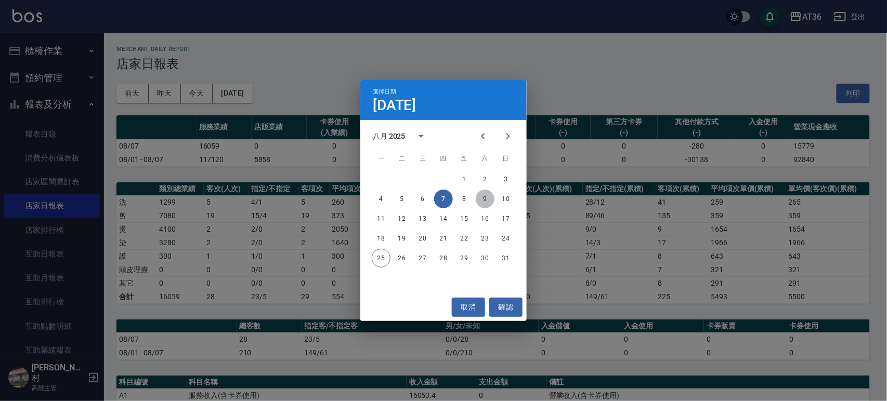
click at [487, 200] on button "9" at bounding box center [485, 199] width 19 height 19
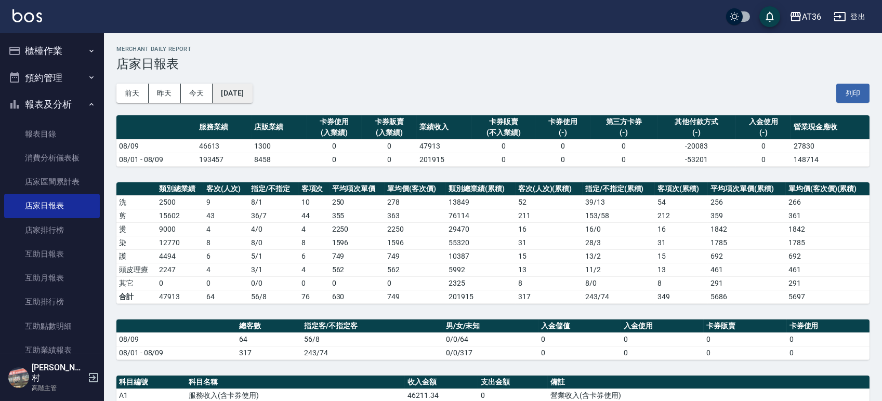
click at [238, 95] on button "[DATE]" at bounding box center [233, 93] width 40 height 19
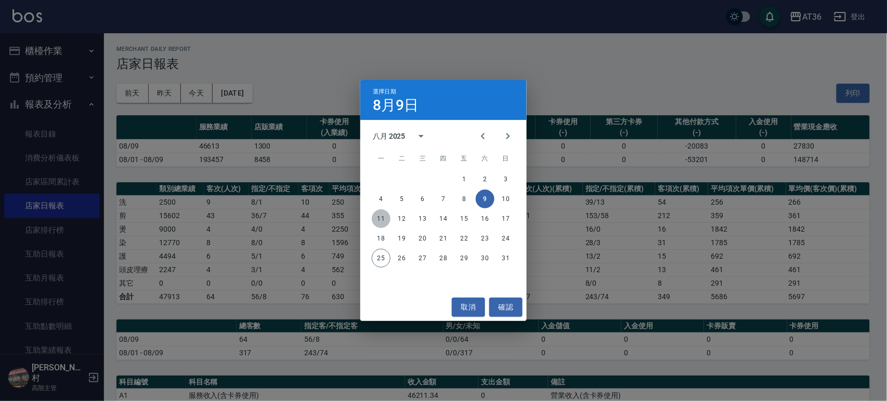
click at [376, 217] on button "11" at bounding box center [381, 219] width 19 height 19
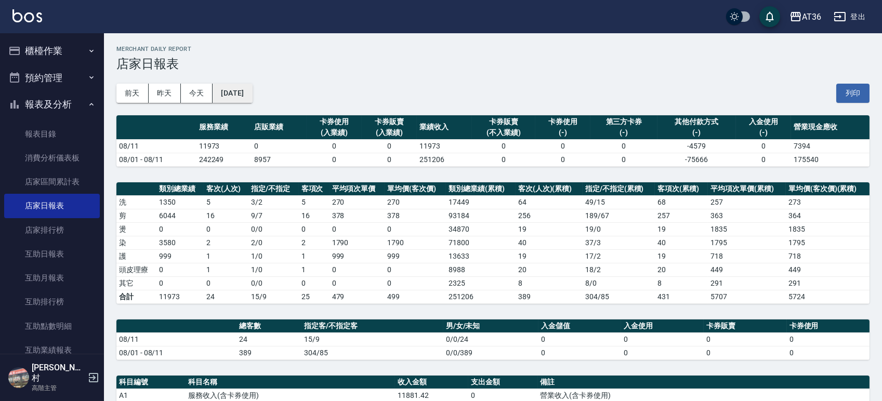
click at [245, 92] on button "[DATE]" at bounding box center [233, 93] width 40 height 19
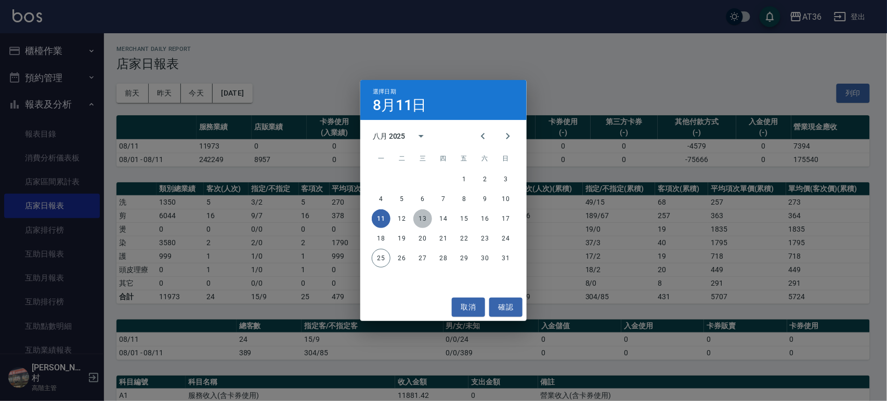
click at [423, 218] on button "13" at bounding box center [422, 219] width 19 height 19
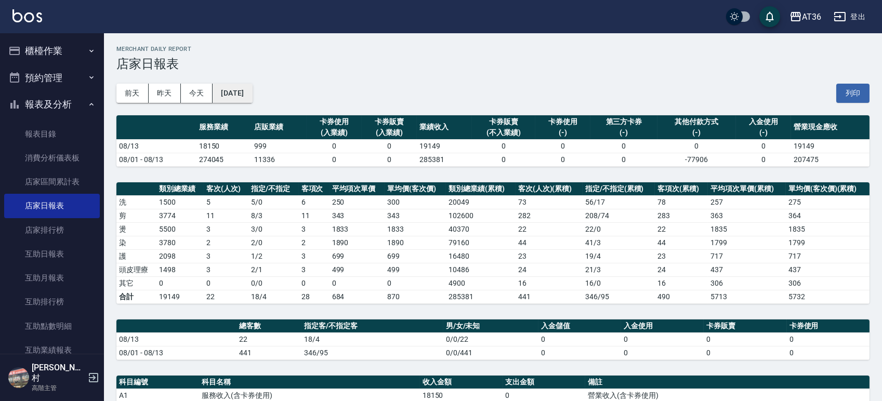
click at [241, 85] on button "[DATE]" at bounding box center [233, 93] width 40 height 19
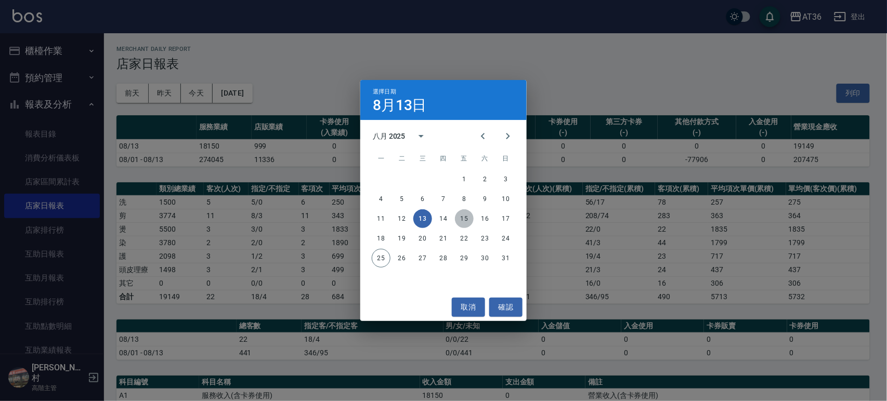
click at [467, 219] on button "15" at bounding box center [464, 219] width 19 height 19
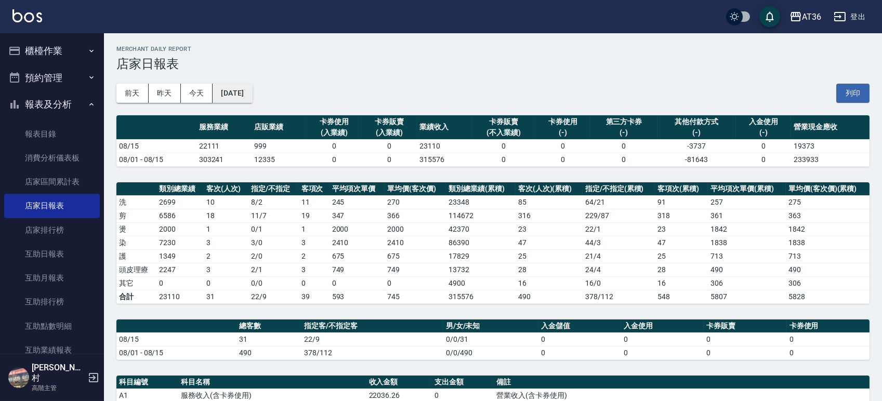
click at [242, 84] on button "[DATE]" at bounding box center [233, 93] width 40 height 19
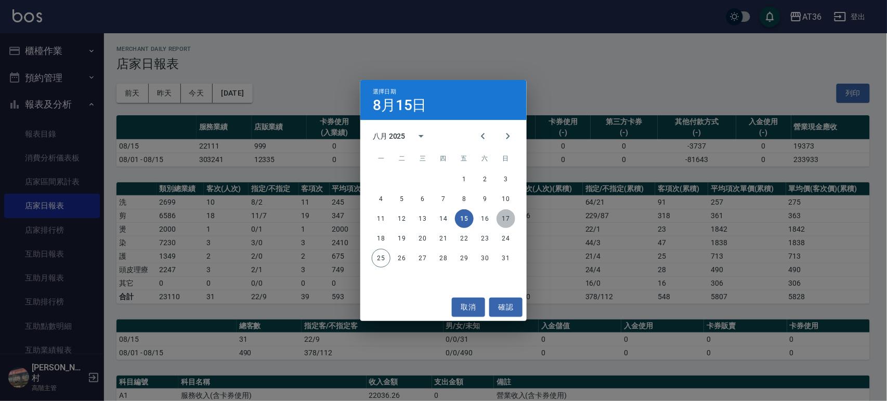
click at [505, 217] on button "17" at bounding box center [506, 219] width 19 height 19
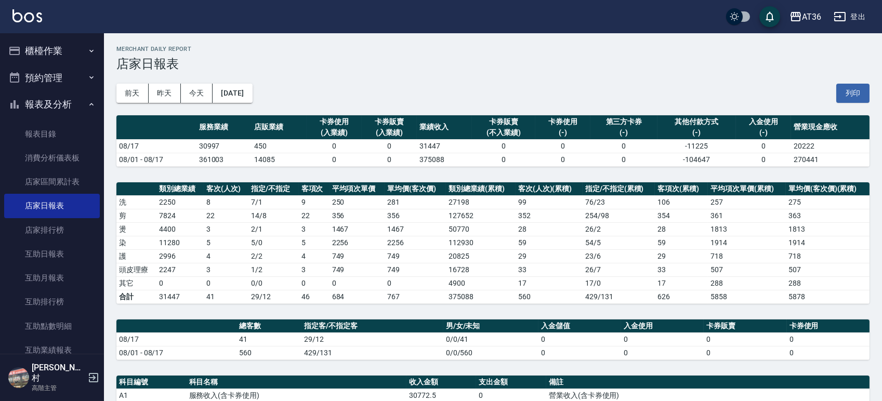
click at [251, 105] on div "[DATE] [DATE] [DATE] [DATE] 列印" at bounding box center [492, 93] width 753 height 44
click at [248, 89] on button "[DATE]" at bounding box center [233, 93] width 40 height 19
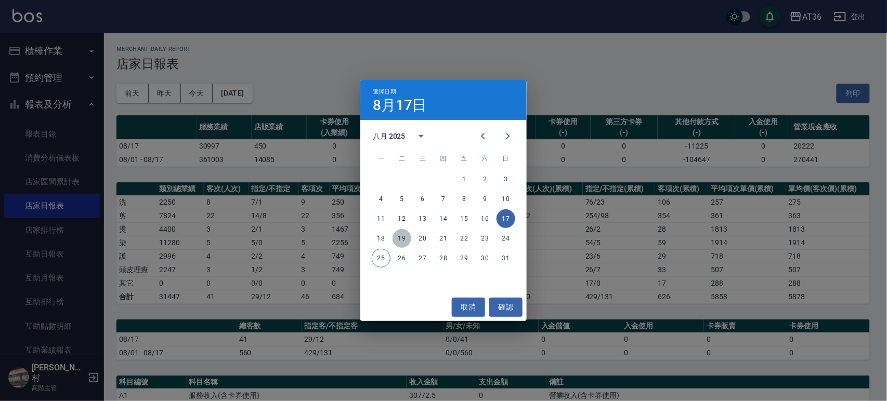
click at [399, 237] on button "19" at bounding box center [402, 238] width 19 height 19
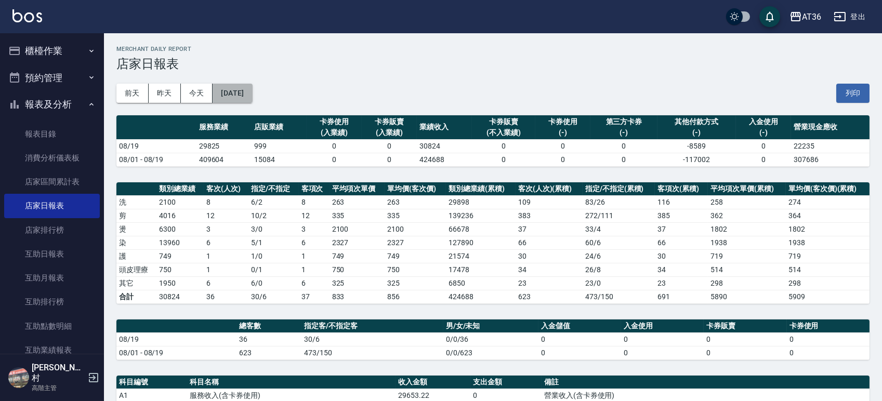
click at [243, 87] on button "[DATE]" at bounding box center [233, 93] width 40 height 19
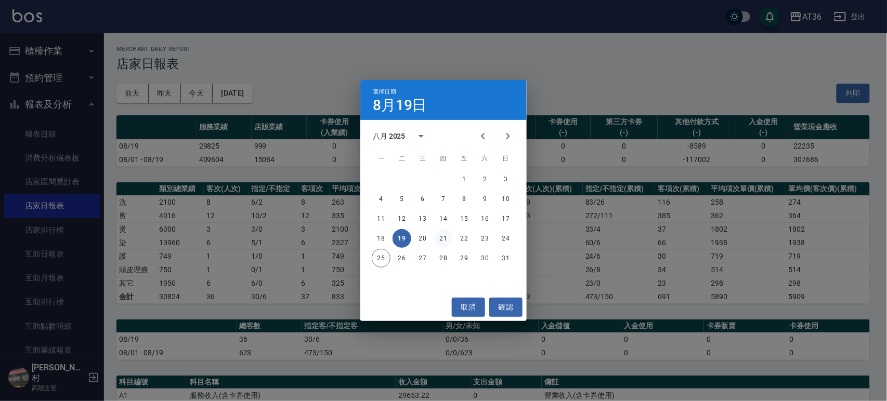
click at [444, 238] on button "21" at bounding box center [443, 238] width 19 height 19
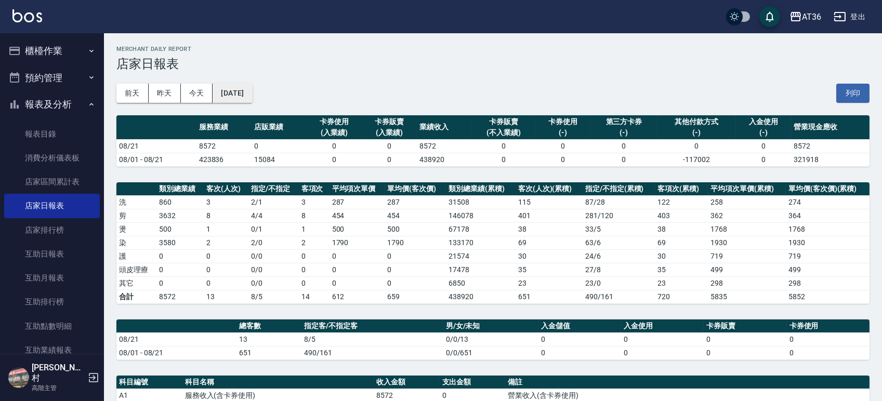
click at [248, 90] on button "2025/08/21" at bounding box center [233, 93] width 40 height 19
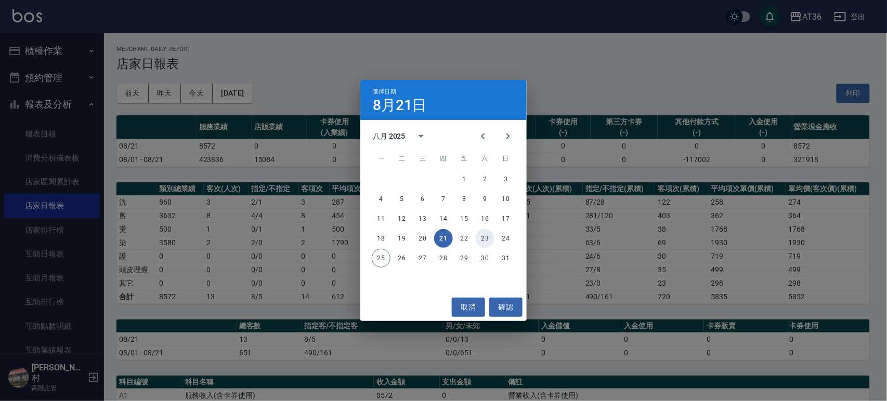
drag, startPoint x: 481, startPoint y: 235, endPoint x: 434, endPoint y: 91, distance: 151.6
click at [481, 235] on button "23" at bounding box center [485, 238] width 19 height 19
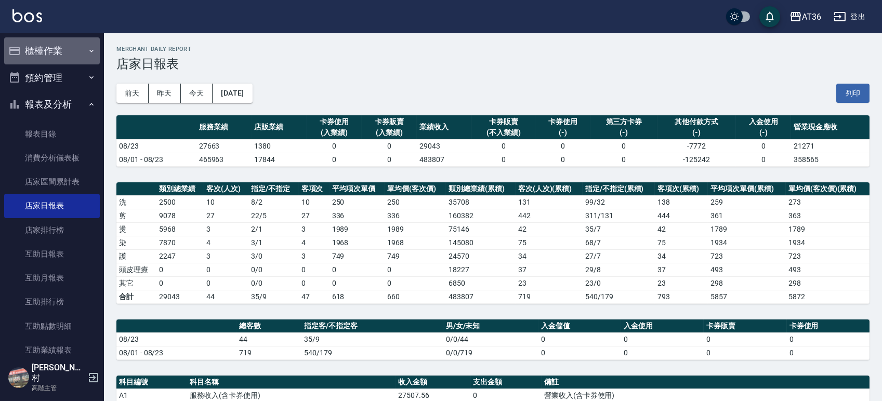
click at [55, 47] on button "櫃檯作業" at bounding box center [52, 50] width 96 height 27
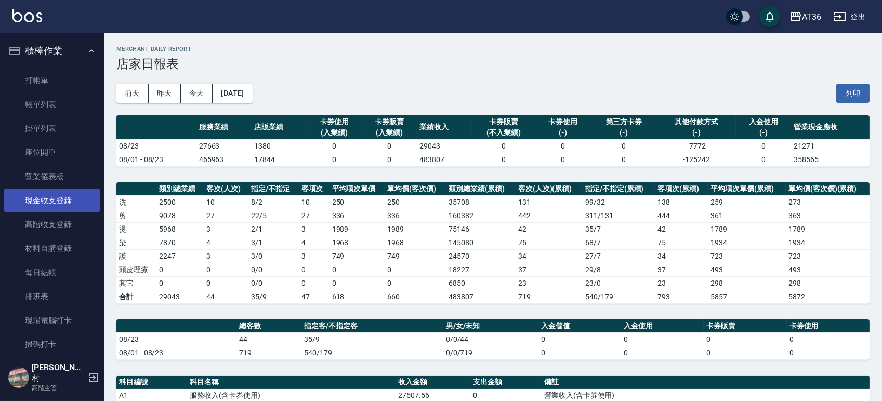
click at [44, 198] on link "現金收支登錄" at bounding box center [52, 201] width 96 height 24
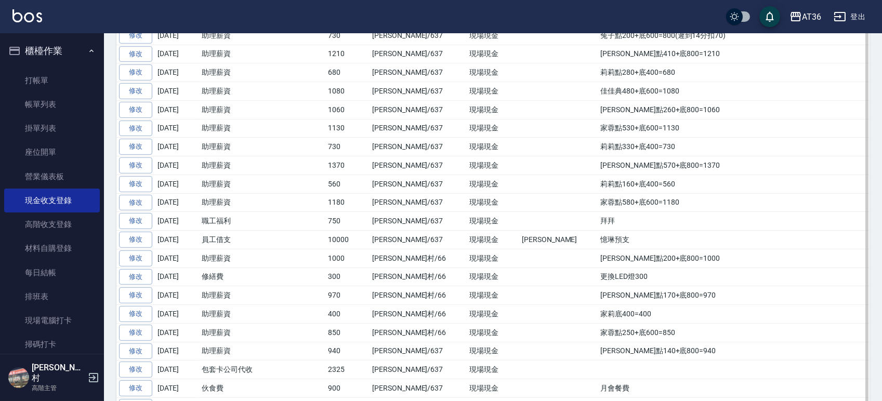
scroll to position [1248, 0]
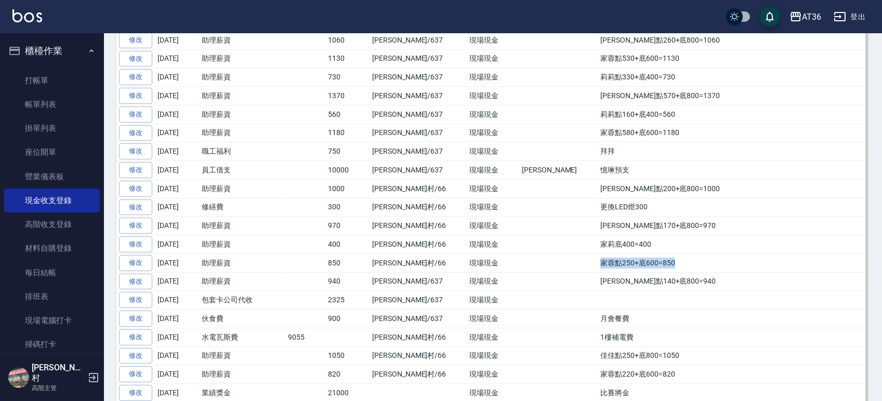
drag, startPoint x: 584, startPoint y: 268, endPoint x: 516, endPoint y: 265, distance: 68.7
click at [516, 265] on tr "修改 2025-08-06 助理薪資 850 唐榮村/66 現場現金 家蓉點250+底600=850" at bounding box center [492, 263] width 753 height 19
copy tr "家蓉點250+底600=850"
drag, startPoint x: 584, startPoint y: 246, endPoint x: 526, endPoint y: 249, distance: 58.8
click at [598, 249] on td "家莉底400=400" at bounding box center [734, 245] width 272 height 19
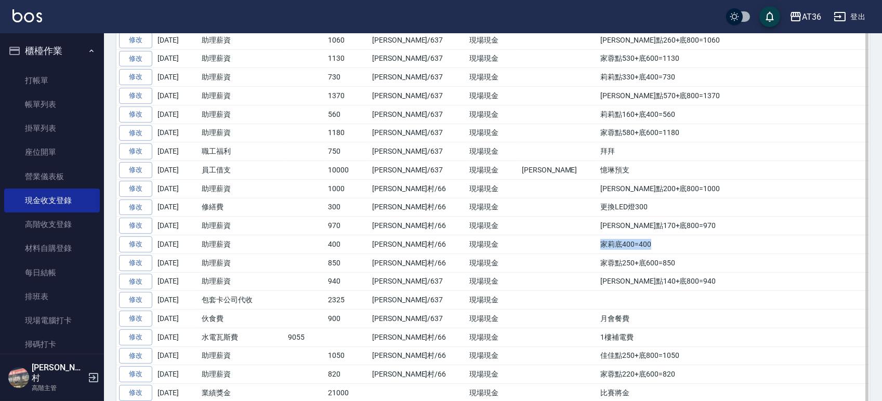
copy td "家莉底400=400"
drag, startPoint x: 605, startPoint y: 236, endPoint x: 520, endPoint y: 238, distance: 84.8
click at [520, 236] on tr "修改 2025-08-06 助理薪資 970 唐榮村/66 現場現金 妤婕點170+底800=970" at bounding box center [492, 226] width 753 height 19
copy tr "妤婕點170+底800=970"
drag, startPoint x: 576, startPoint y: 213, endPoint x: 526, endPoint y: 211, distance: 50.5
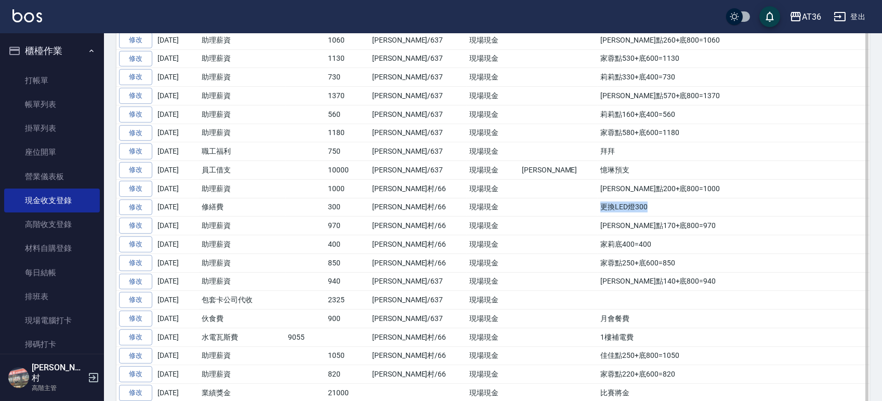
click at [598, 211] on td "更換LED燈300" at bounding box center [734, 207] width 272 height 19
copy td "更換LED燈300"
drag, startPoint x: 606, startPoint y: 193, endPoint x: 526, endPoint y: 193, distance: 80.6
click at [598, 193] on td "妤婕點200+底800=1000" at bounding box center [734, 188] width 272 height 19
copy td "妤婕點200+底800=1000"
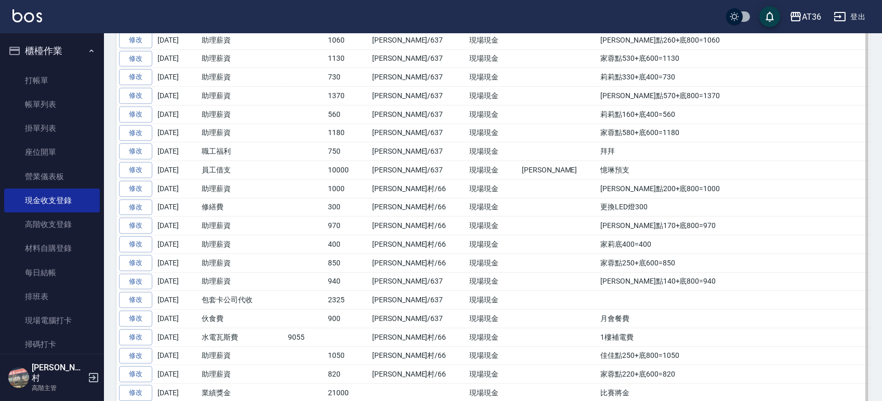
click at [598, 174] on td "憶琳預支" at bounding box center [734, 170] width 272 height 19
drag, startPoint x: 563, startPoint y: 175, endPoint x: 519, endPoint y: 175, distance: 43.7
click at [519, 175] on tr "修改 2025-08-08 員工借支 10000 蘇憶琳/637 現場現金 蘇憶琳 憶琳預支" at bounding box center [492, 170] width 753 height 19
copy tr "蘇憶琳 憶琳預支"
click at [598, 158] on td "拜拜" at bounding box center [734, 151] width 272 height 19
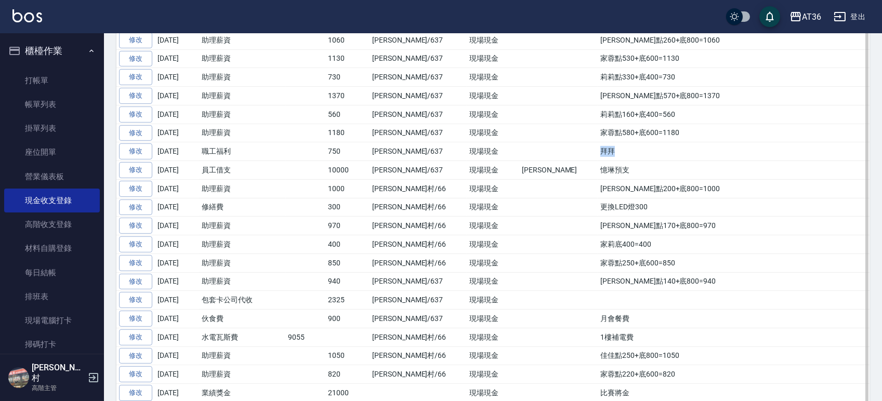
drag, startPoint x: 543, startPoint y: 156, endPoint x: 528, endPoint y: 155, distance: 15.6
click at [598, 155] on td "拜拜" at bounding box center [734, 151] width 272 height 19
copy td "拜拜"
click at [608, 133] on td "家蓉點580+底600=1180" at bounding box center [734, 133] width 272 height 19
drag, startPoint x: 612, startPoint y: 135, endPoint x: 526, endPoint y: 136, distance: 86.3
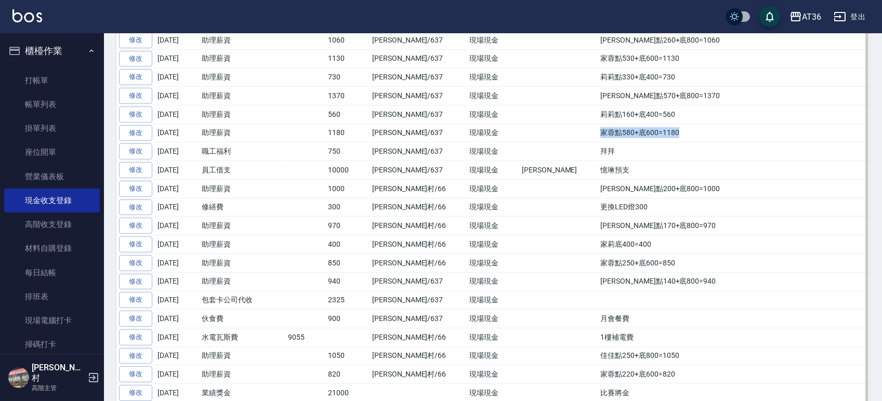
click at [598, 136] on td "家蓉點580+底600=1180" at bounding box center [734, 133] width 272 height 19
copy td "家蓉點580+底600=1180"
click at [603, 121] on td "莉莉點160+底400=560" at bounding box center [734, 114] width 272 height 19
drag, startPoint x: 602, startPoint y: 121, endPoint x: 527, endPoint y: 120, distance: 75.4
click at [598, 120] on td "莉莉點160+底400=560" at bounding box center [734, 114] width 272 height 19
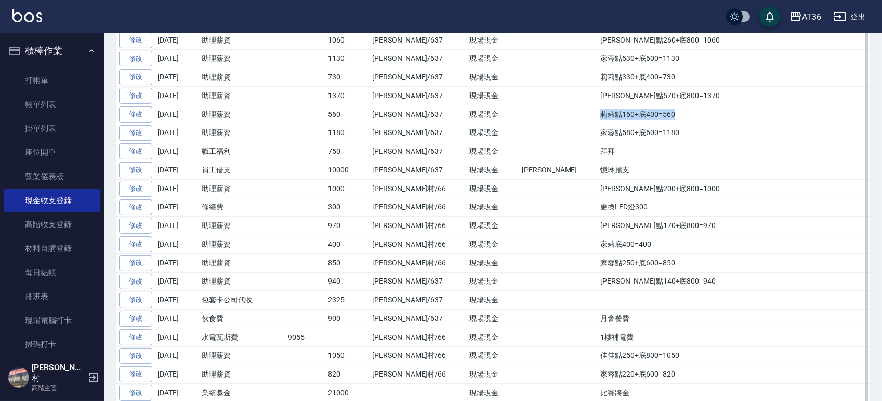
copy td "莉莉點160+底400=560"
click at [620, 106] on td "EVa點570+底800=1370" at bounding box center [734, 96] width 272 height 19
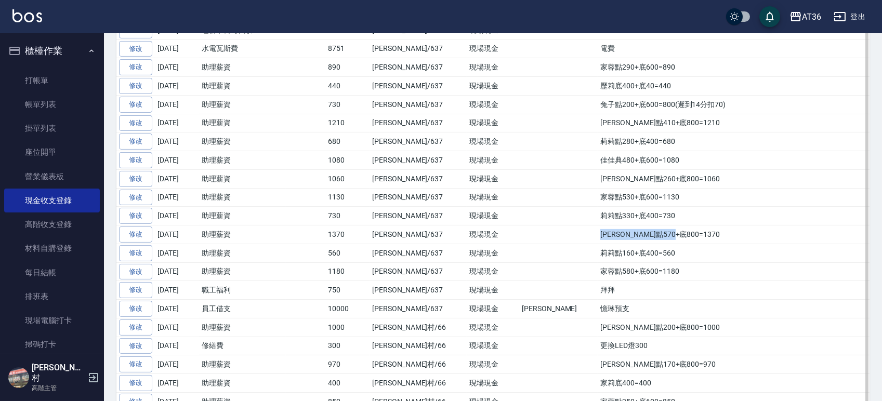
drag, startPoint x: 602, startPoint y: 239, endPoint x: 525, endPoint y: 242, distance: 77.0
click at [598, 242] on td "EVa點570+底800=1370" at bounding box center [734, 235] width 272 height 19
copy td "EVa點570+底800=1370"
drag, startPoint x: 597, startPoint y: 223, endPoint x: 520, endPoint y: 222, distance: 77.5
click at [520, 222] on tr "修改 2025-08-09 助理薪資 730 蘇憶琳/637 現場現金 莉莉點330+底400=730" at bounding box center [492, 216] width 753 height 19
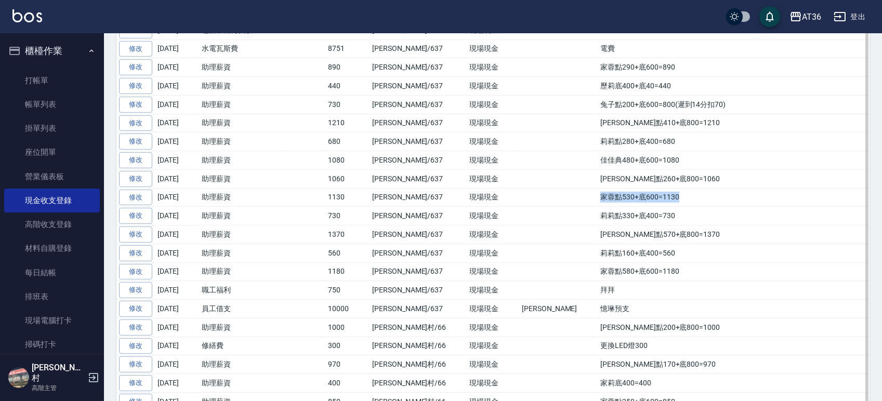
drag, startPoint x: 603, startPoint y: 206, endPoint x: 524, endPoint y: 207, distance: 79.0
click at [598, 207] on td "家蓉點530+底600=1130" at bounding box center [734, 197] width 272 height 19
drag, startPoint x: 628, startPoint y: 182, endPoint x: 520, endPoint y: 180, distance: 107.1
click at [520, 180] on tr "修改 2025-08-10 助理薪資 1060 蘇憶琳/637 現場現金 EVa點260+底800=1060" at bounding box center [492, 178] width 753 height 19
drag, startPoint x: 612, startPoint y: 164, endPoint x: 524, endPoint y: 163, distance: 88.4
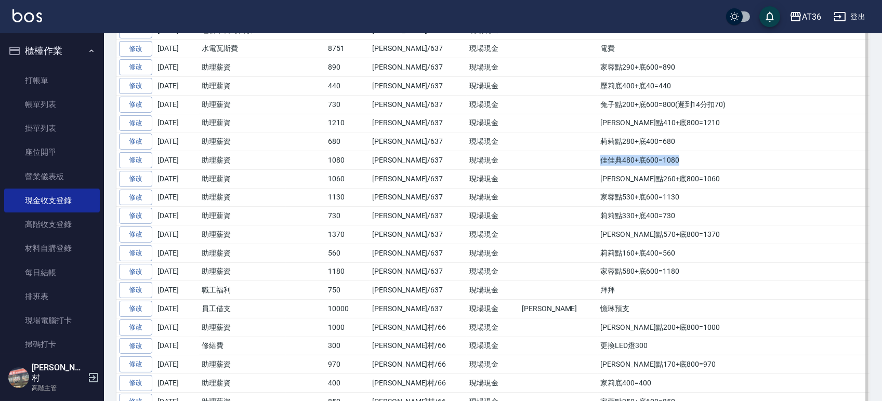
click at [598, 163] on td "佳佳典480+底600=1080" at bounding box center [734, 160] width 272 height 19
drag, startPoint x: 605, startPoint y: 143, endPoint x: 527, endPoint y: 143, distance: 78.0
click at [598, 143] on td "莉莉點280+底400=680" at bounding box center [734, 142] width 272 height 19
drag, startPoint x: 603, startPoint y: 128, endPoint x: 518, endPoint y: 129, distance: 85.3
click at [519, 128] on tr "修改 2025-08-10 助理薪資 1210 蘇憶琳/637 現場現金 妤婕點410+底800=1210" at bounding box center [492, 123] width 753 height 19
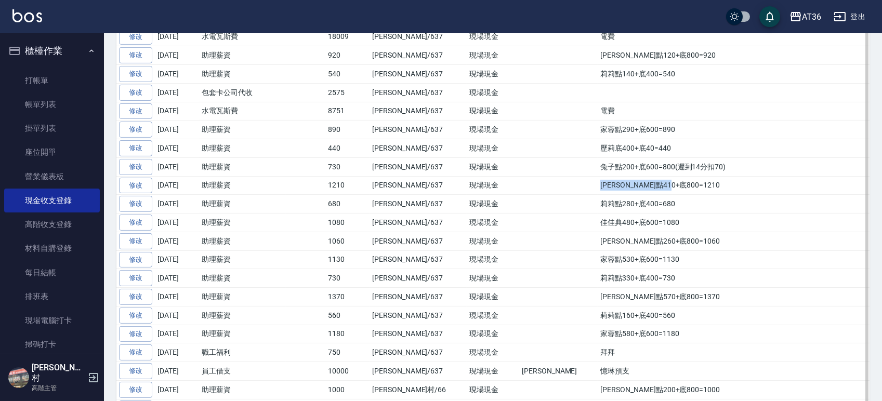
scroll to position [970, 0]
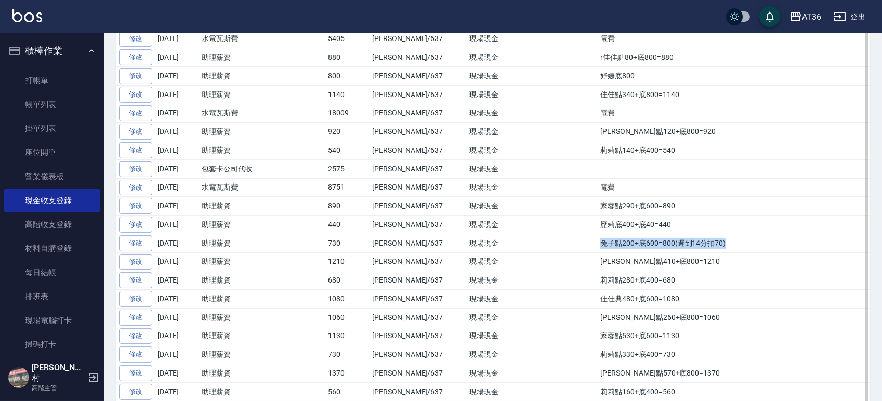
drag, startPoint x: 652, startPoint y: 251, endPoint x: 511, endPoint y: 250, distance: 140.9
click at [511, 250] on tr "修改 2025-08-11 助理薪資 730 蘇憶琳/637 現場現金 兔子點200+底600=800(遲到14分扣70)" at bounding box center [492, 243] width 753 height 19
click at [612, 230] on td "歷莉底400+底40=440" at bounding box center [734, 225] width 272 height 19
drag, startPoint x: 606, startPoint y: 225, endPoint x: 521, endPoint y: 231, distance: 85.0
click at [521, 231] on tr "修改 2025-08-11 助理薪資 440 蘇憶琳/637 現場現金 歷莉底400+底40=440" at bounding box center [492, 225] width 753 height 19
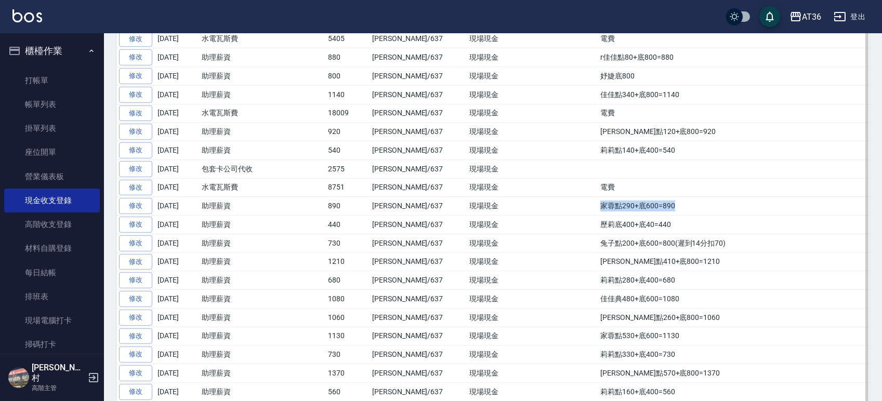
drag, startPoint x: 606, startPoint y: 212, endPoint x: 525, endPoint y: 209, distance: 80.7
click at [598, 209] on td "家蓉點290+底600=890" at bounding box center [734, 206] width 272 height 19
click at [598, 193] on td "電費" at bounding box center [734, 187] width 272 height 19
drag, startPoint x: 536, startPoint y: 193, endPoint x: 527, endPoint y: 193, distance: 8.3
click at [598, 193] on td "電費" at bounding box center [734, 187] width 272 height 19
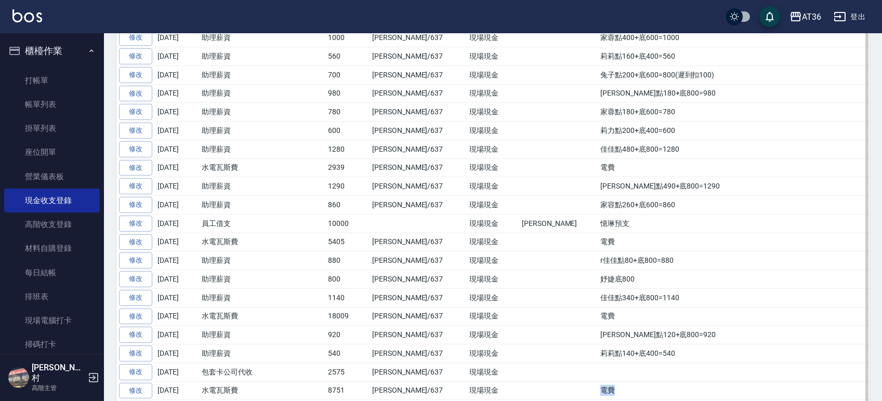
scroll to position [832, 0]
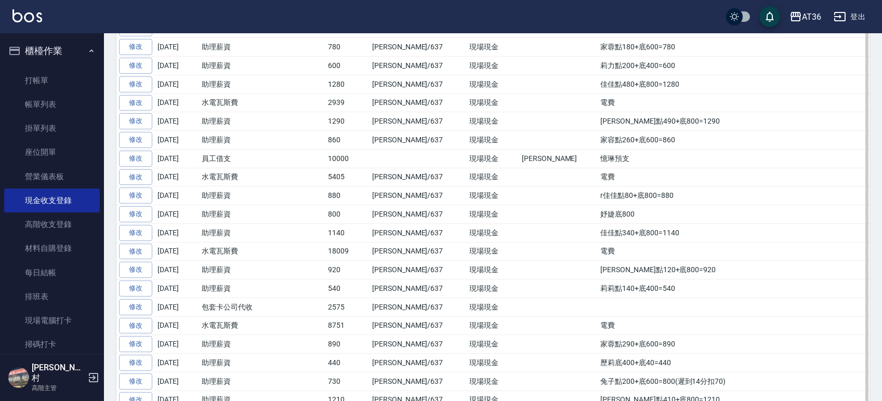
drag, startPoint x: 472, startPoint y: 314, endPoint x: 462, endPoint y: 314, distance: 9.4
click at [471, 314] on td "現場現金" at bounding box center [493, 307] width 53 height 19
drag, startPoint x: 260, startPoint y: 310, endPoint x: 202, endPoint y: 309, distance: 57.7
click at [202, 309] on td "包套卡公司代收" at bounding box center [242, 307] width 87 height 19
drag, startPoint x: 606, startPoint y: 291, endPoint x: 526, endPoint y: 291, distance: 79.6
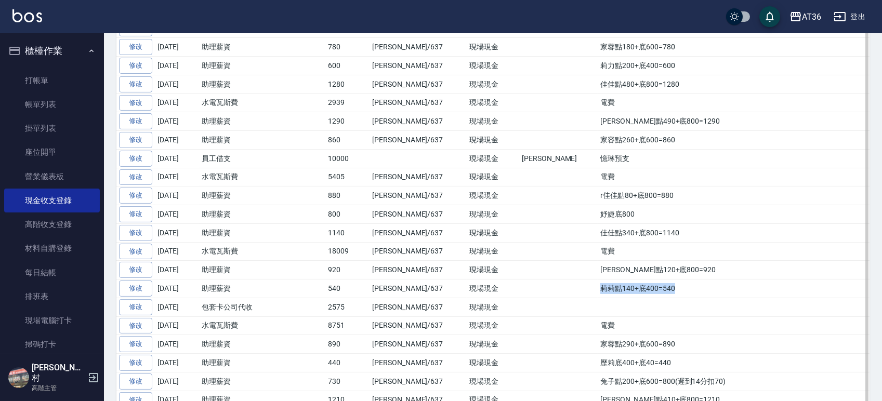
click at [598, 291] on td "莉莉點140+底400=540" at bounding box center [734, 289] width 272 height 19
drag, startPoint x: 607, startPoint y: 273, endPoint x: 515, endPoint y: 275, distance: 92.6
click at [515, 275] on tr "修改 2025-08-12 助理薪資 920 蘇憶琳/637 現場現金 妤婕點120+底800=920" at bounding box center [492, 270] width 753 height 19
click at [519, 256] on td at bounding box center [558, 251] width 79 height 19
click at [203, 398] on td "助理薪資" at bounding box center [242, 400] width 87 height 19
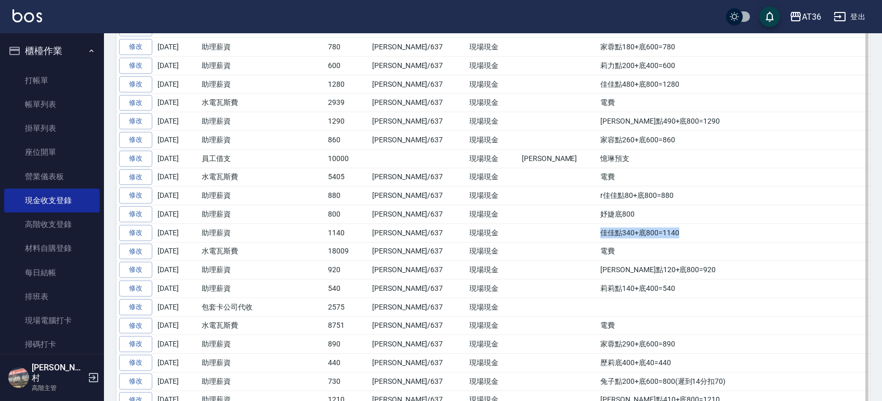
drag, startPoint x: 608, startPoint y: 237, endPoint x: 521, endPoint y: 237, distance: 86.8
click at [521, 237] on tr "修改 2025-08-13 助理薪資 1140 蘇憶琳/637 現場現金 佳佳點340+底800=1140" at bounding box center [492, 233] width 753 height 19
click at [598, 221] on td "妤婕底800" at bounding box center [734, 214] width 272 height 19
drag, startPoint x: 566, startPoint y: 219, endPoint x: 525, endPoint y: 217, distance: 41.1
click at [598, 217] on td "妤婕底800" at bounding box center [734, 214] width 272 height 19
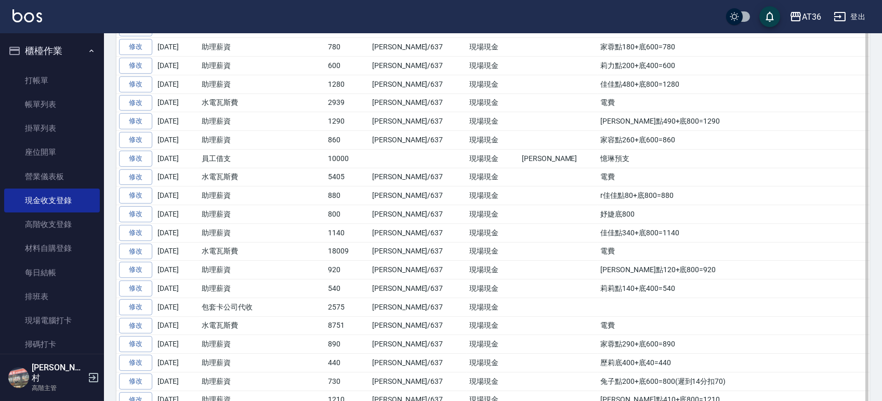
click at [608, 193] on td "r佳佳點80+底800=880" at bounding box center [734, 196] width 272 height 19
drag, startPoint x: 605, startPoint y: 203, endPoint x: 529, endPoint y: 199, distance: 76.0
click at [598, 199] on td "r佳佳點80+底800=880" at bounding box center [734, 196] width 272 height 19
click at [598, 175] on td "電費" at bounding box center [734, 177] width 272 height 19
drag, startPoint x: 567, startPoint y: 164, endPoint x: 526, endPoint y: 160, distance: 41.3
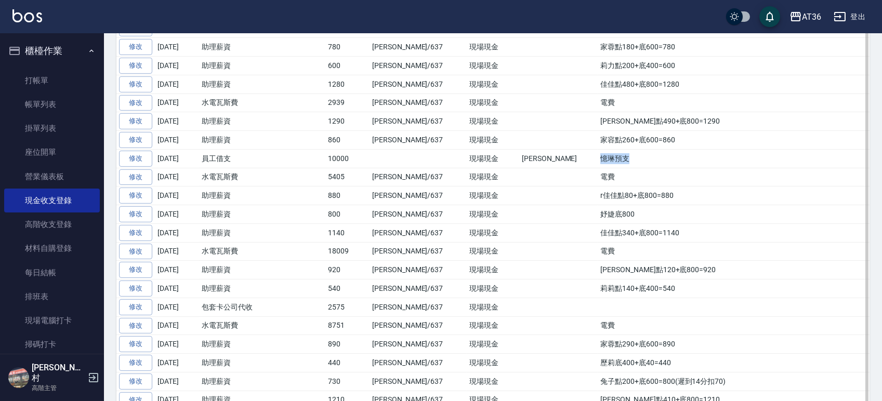
click at [598, 160] on td "憶琳預支" at bounding box center [734, 158] width 272 height 19
click at [598, 157] on td "憶琳預支" at bounding box center [734, 158] width 272 height 19
drag, startPoint x: 604, startPoint y: 144, endPoint x: 512, endPoint y: 140, distance: 92.1
click at [512, 140] on tr "修改 2025-08-15 助理薪資 860 蘇憶琳/637 現場現金 家容點260+底600=860" at bounding box center [492, 140] width 753 height 19
click at [609, 124] on td "妤婕點490+底800=1290" at bounding box center [734, 121] width 272 height 19
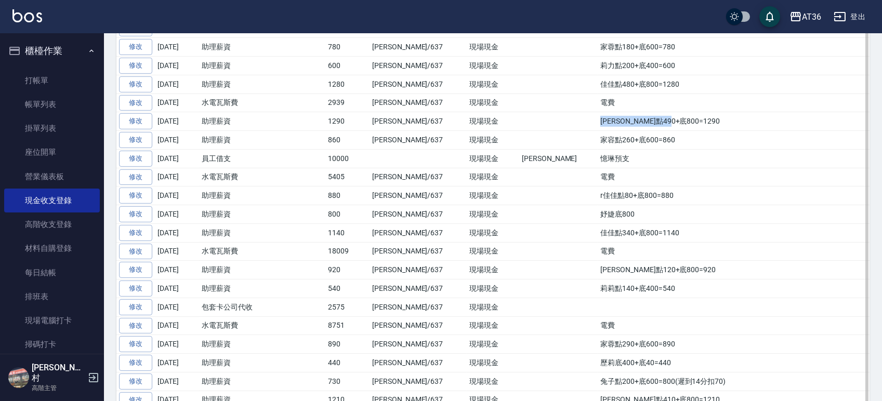
drag, startPoint x: 609, startPoint y: 124, endPoint x: 521, endPoint y: 130, distance: 88.6
click at [521, 130] on tr "修改 2025-08-15 助理薪資 1290 蘇憶琳/637 現場現金 妤婕點490+底800=1290" at bounding box center [492, 121] width 753 height 19
click at [598, 103] on td "電費" at bounding box center [734, 103] width 272 height 19
click at [609, 89] on td "佳佳點480+底800=1280" at bounding box center [734, 84] width 272 height 19
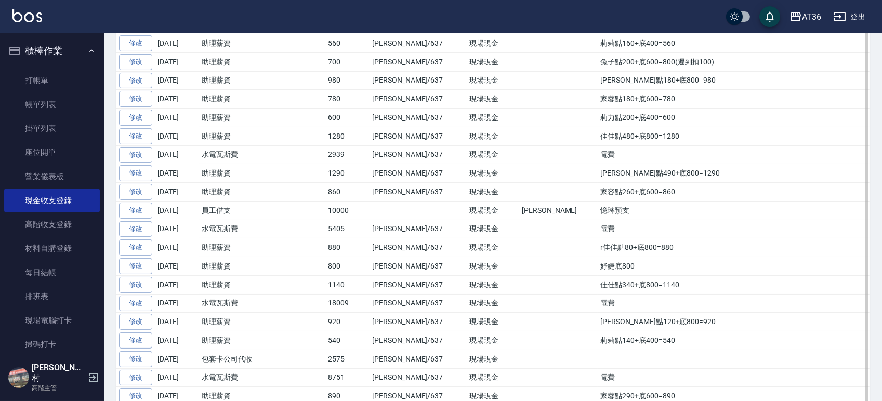
scroll to position [762, 0]
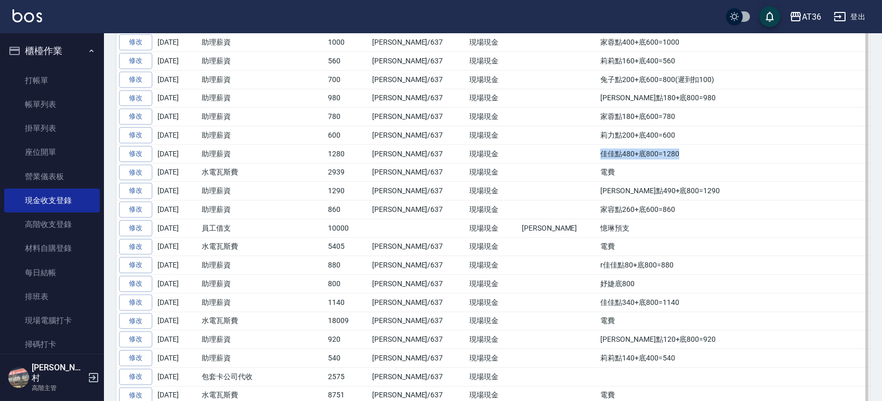
drag, startPoint x: 605, startPoint y: 153, endPoint x: 525, endPoint y: 153, distance: 80.1
click at [598, 153] on td "佳佳點480+底800=1280" at bounding box center [734, 154] width 272 height 19
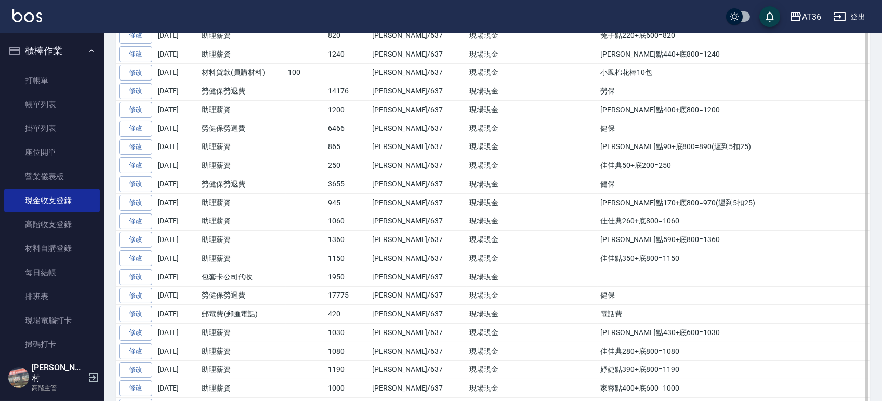
scroll to position [624, 0]
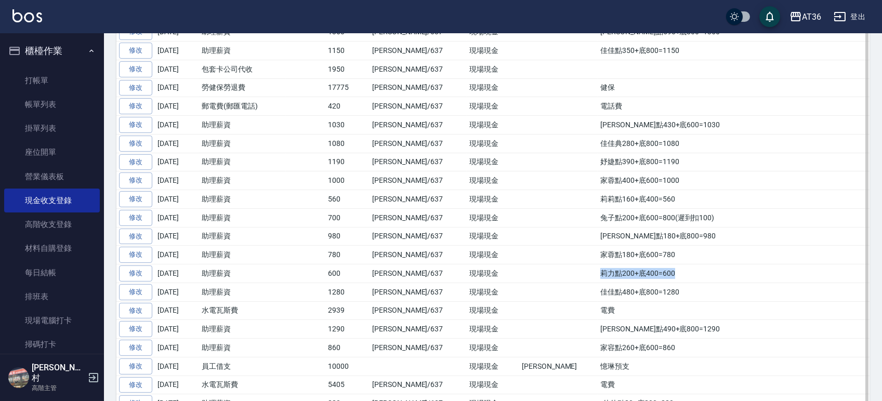
drag, startPoint x: 608, startPoint y: 277, endPoint x: 527, endPoint y: 277, distance: 81.1
click at [598, 277] on td "莉力點200+底400=600" at bounding box center [734, 274] width 272 height 19
drag, startPoint x: 603, startPoint y: 257, endPoint x: 526, endPoint y: 257, distance: 77.0
click at [598, 257] on td "家蓉點180+底600=780" at bounding box center [734, 255] width 272 height 19
drag, startPoint x: 605, startPoint y: 237, endPoint x: 527, endPoint y: 238, distance: 78.0
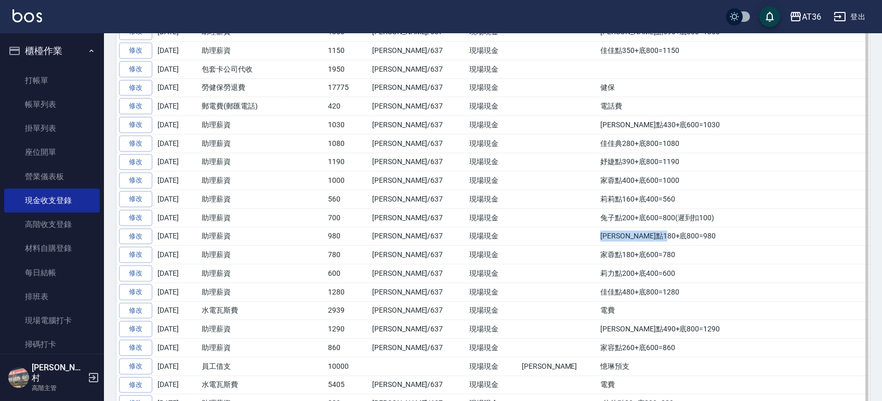
click at [598, 238] on td "妤婕點180+底800=980" at bounding box center [734, 236] width 272 height 19
drag, startPoint x: 644, startPoint y: 218, endPoint x: 517, endPoint y: 218, distance: 126.9
click at [517, 218] on tr "修改 2025-08-17 助理薪資 700 蘇憶琳/637 現場現金 兔子點200+底600=800(遲到扣100)" at bounding box center [492, 217] width 753 height 19
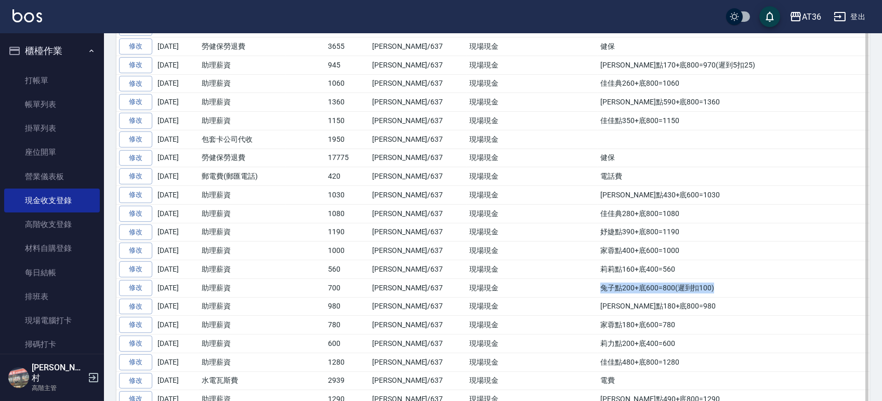
scroll to position [554, 0]
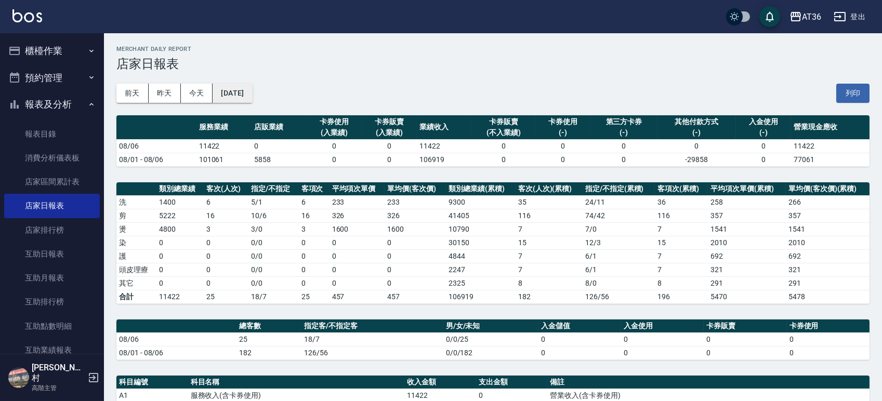
click at [239, 97] on button "[DATE]" at bounding box center [233, 93] width 40 height 19
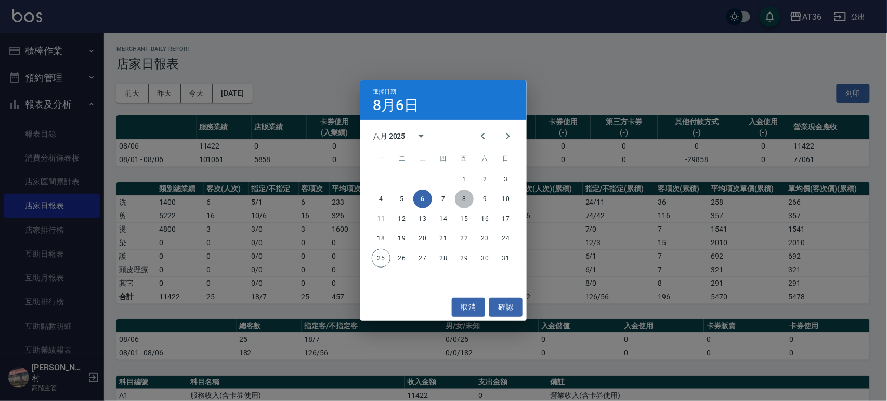
click at [468, 196] on button "8" at bounding box center [464, 199] width 19 height 19
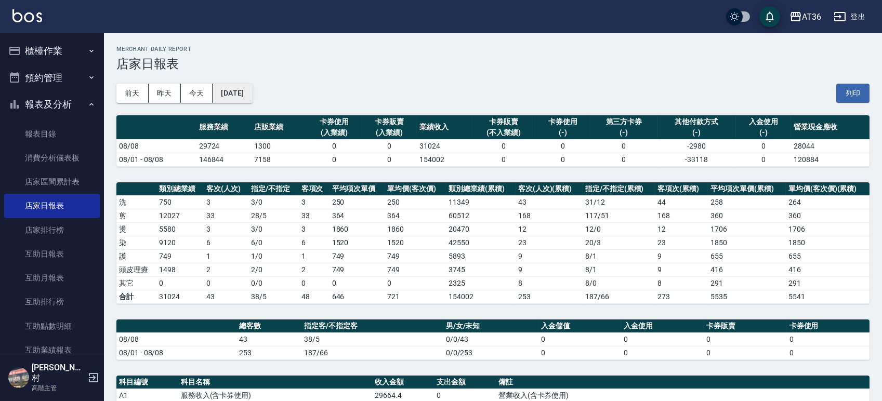
click at [245, 97] on button "[DATE]" at bounding box center [233, 93] width 40 height 19
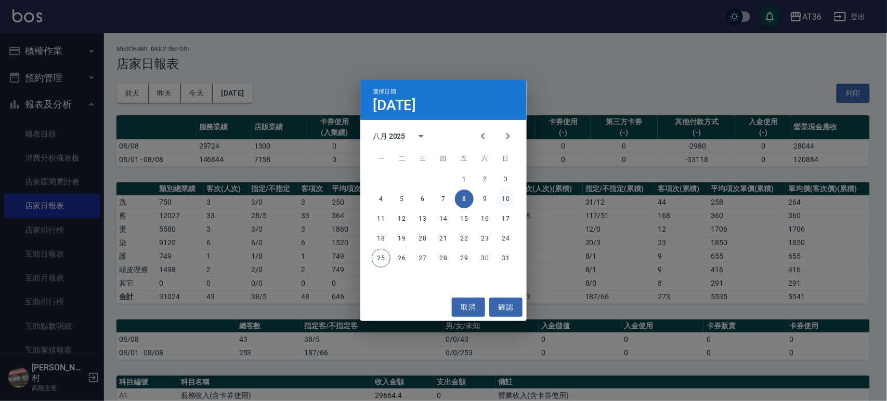
click at [508, 199] on button "10" at bounding box center [506, 199] width 19 height 19
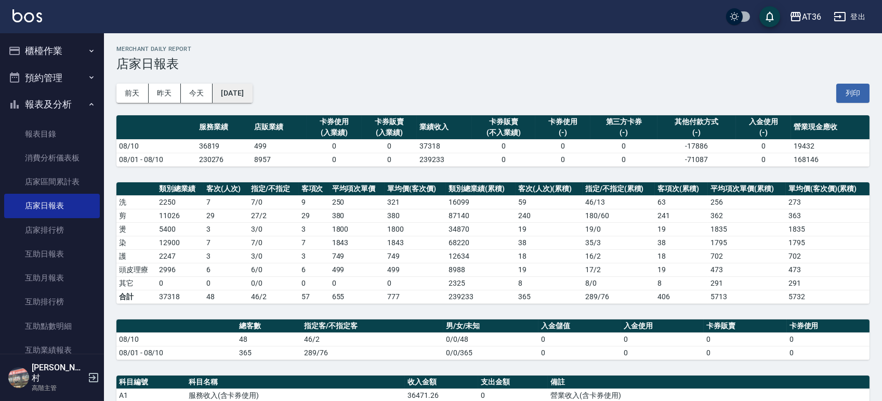
click at [252, 94] on button "[DATE]" at bounding box center [233, 93] width 40 height 19
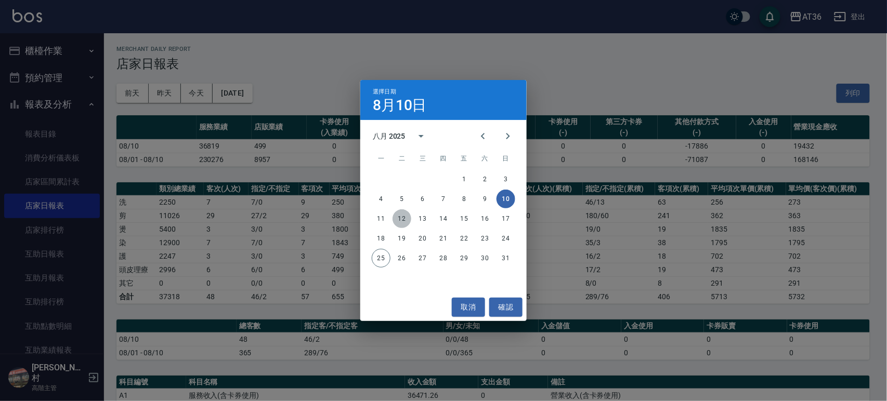
click at [403, 219] on button "12" at bounding box center [402, 219] width 19 height 19
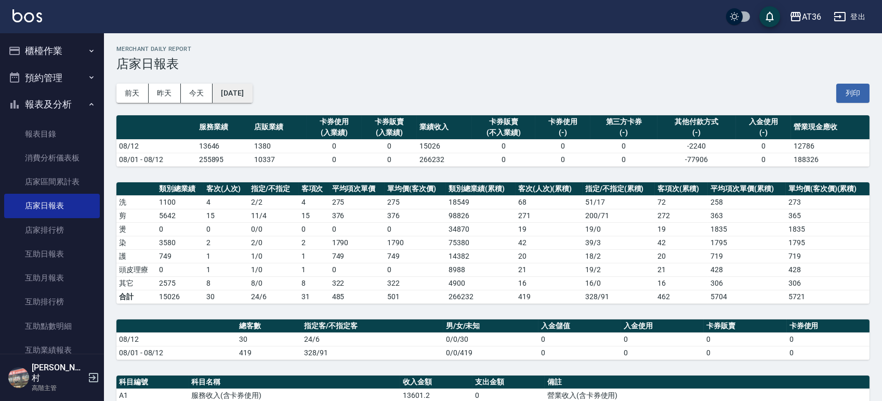
click at [250, 93] on button "[DATE]" at bounding box center [233, 93] width 40 height 19
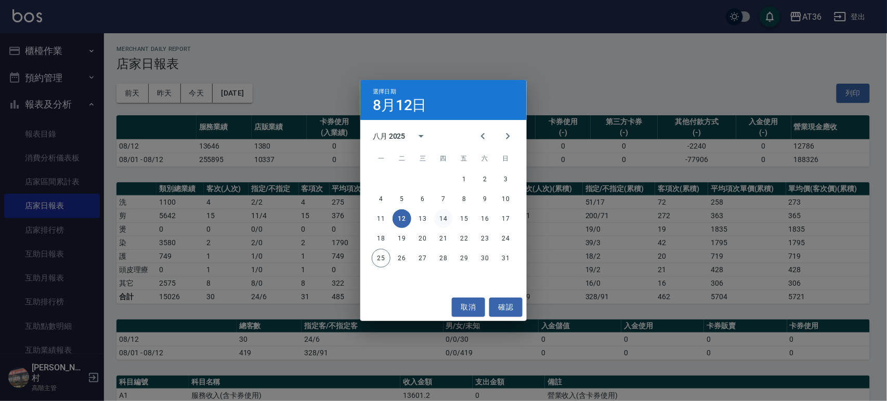
click at [444, 217] on button "14" at bounding box center [443, 219] width 19 height 19
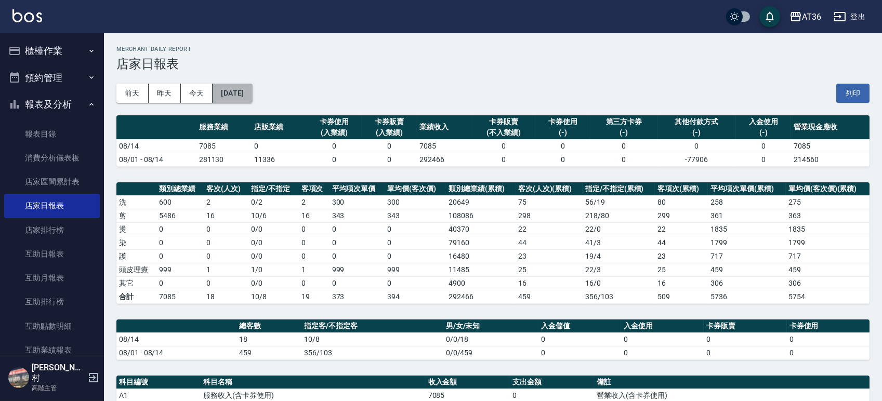
click at [250, 94] on button "[DATE]" at bounding box center [233, 93] width 40 height 19
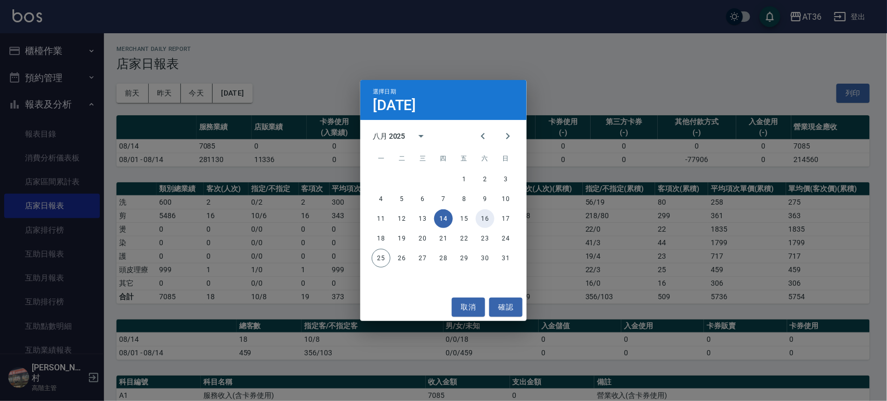
click at [479, 216] on button "16" at bounding box center [485, 219] width 19 height 19
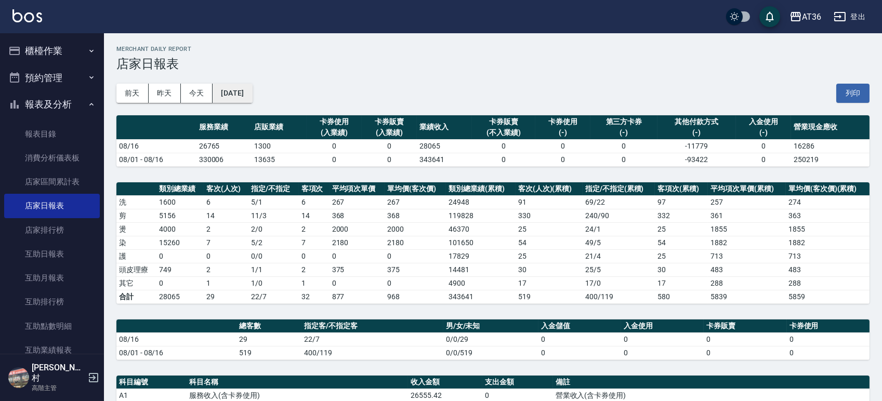
click at [251, 96] on button "[DATE]" at bounding box center [233, 93] width 40 height 19
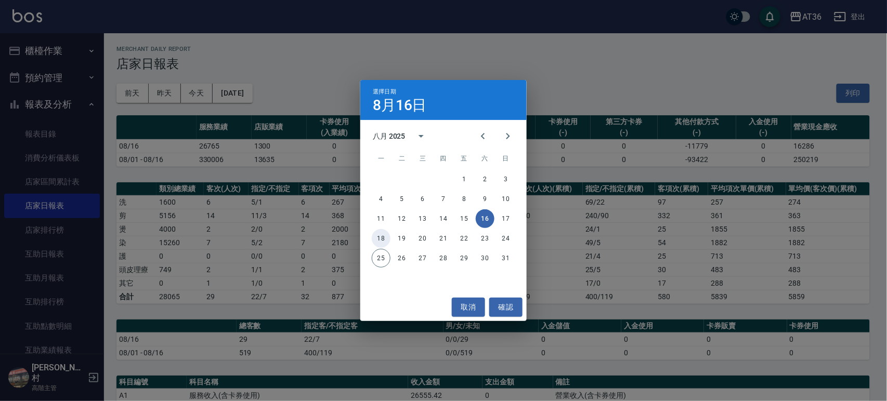
drag, startPoint x: 383, startPoint y: 237, endPoint x: 304, endPoint y: 15, distance: 236.3
click at [382, 238] on button "18" at bounding box center [381, 238] width 19 height 19
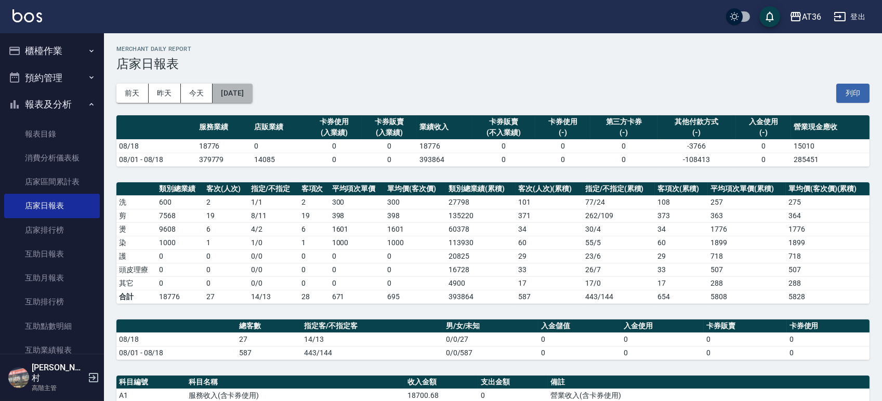
click at [252, 86] on button "[DATE]" at bounding box center [233, 93] width 40 height 19
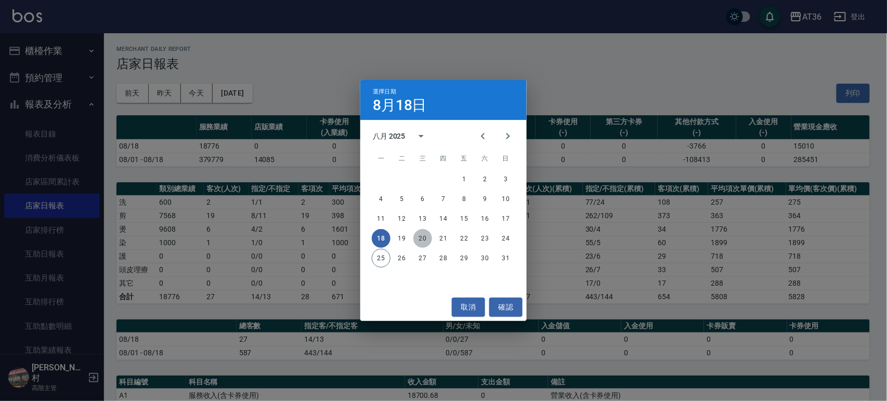
click at [421, 236] on button "20" at bounding box center [422, 238] width 19 height 19
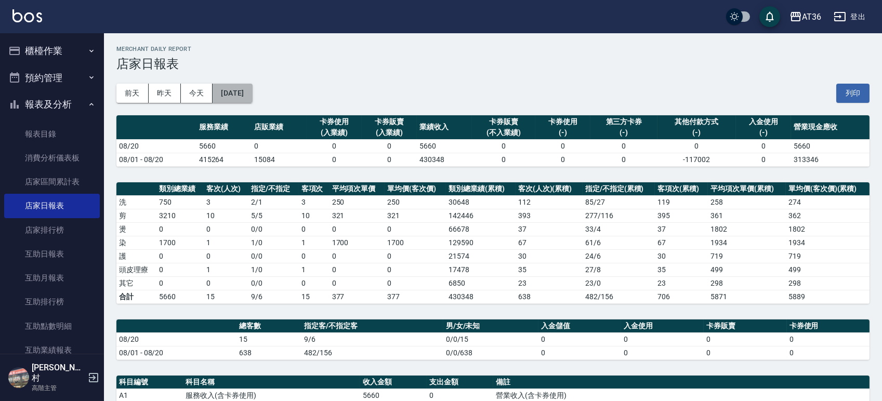
click at [246, 92] on button "[DATE]" at bounding box center [233, 93] width 40 height 19
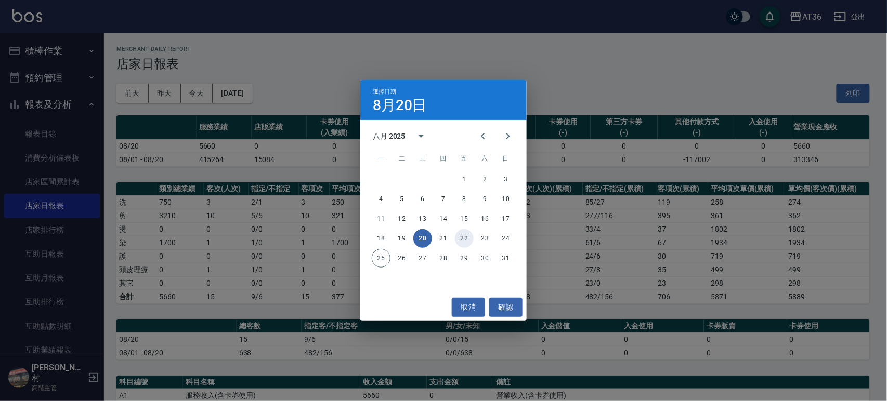
drag, startPoint x: 461, startPoint y: 239, endPoint x: 379, endPoint y: 96, distance: 164.6
click at [461, 239] on button "22" at bounding box center [464, 238] width 19 height 19
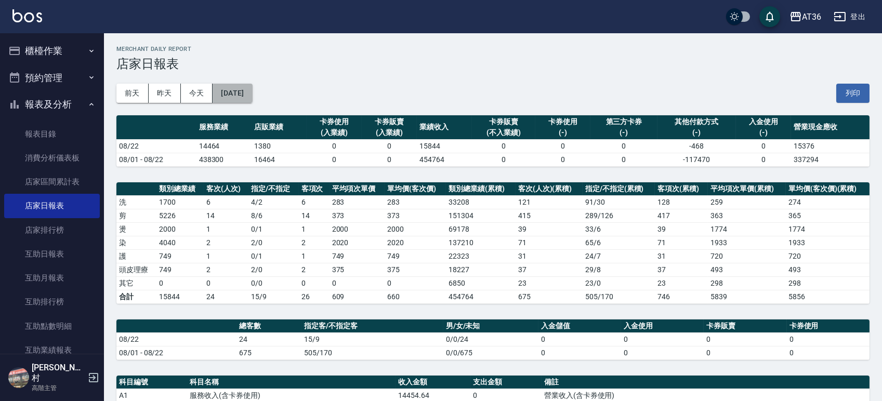
click at [252, 93] on button "[DATE]" at bounding box center [233, 93] width 40 height 19
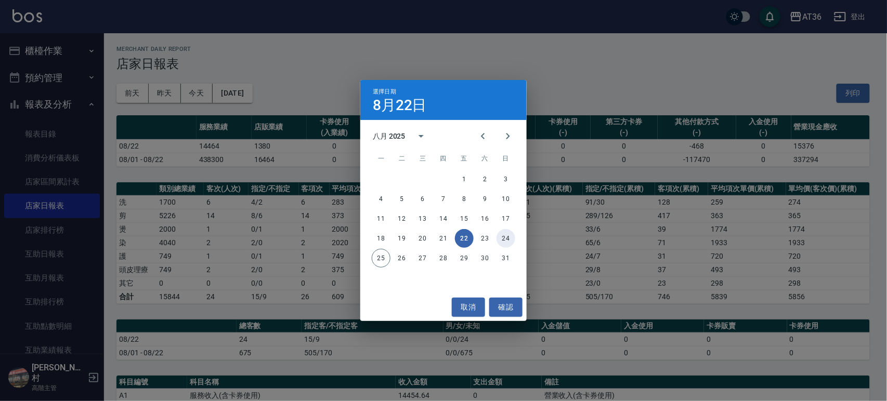
drag, startPoint x: 502, startPoint y: 236, endPoint x: 484, endPoint y: 182, distance: 56.1
click at [502, 236] on button "24" at bounding box center [506, 238] width 19 height 19
